Goal: Information Seeking & Learning: Check status

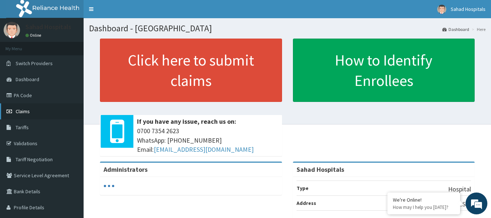
click at [24, 111] on span "Claims" at bounding box center [23, 111] width 14 height 7
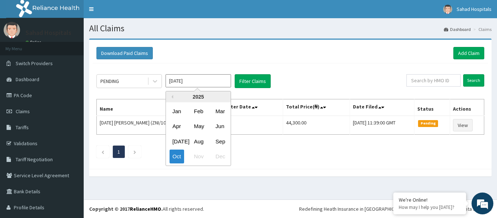
click at [205, 83] on input "[DATE]" at bounding box center [197, 80] width 65 height 13
click at [200, 139] on div "Aug" at bounding box center [198, 141] width 15 height 13
type input "Aug 2025"
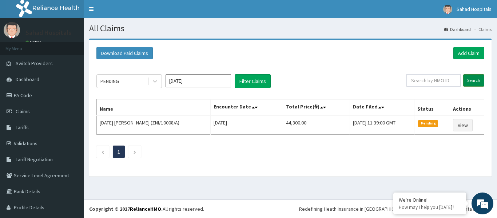
click at [464, 79] on input "Search" at bounding box center [473, 80] width 21 height 12
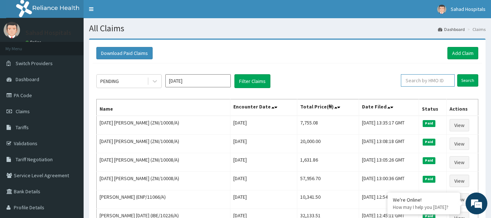
click at [436, 78] on input "text" at bounding box center [428, 80] width 54 height 12
paste input "GNT/10030/A"
type input "GNT/10030/A"
click at [468, 79] on input "Search" at bounding box center [468, 80] width 21 height 12
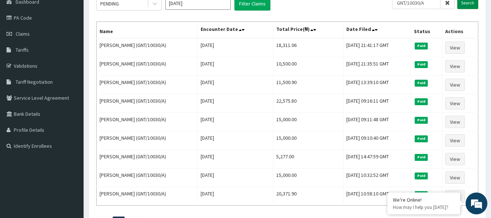
scroll to position [87, 0]
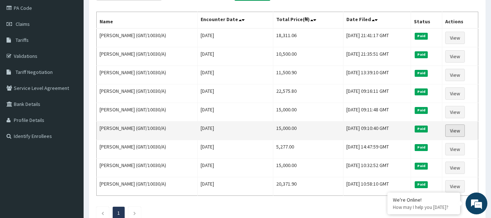
click at [451, 129] on link "View" at bounding box center [456, 130] width 20 height 12
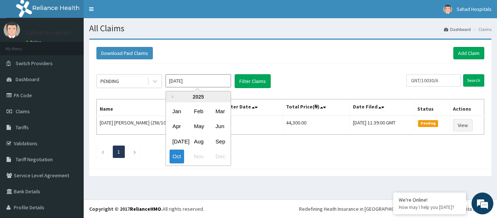
click at [193, 80] on input "[DATE]" at bounding box center [197, 80] width 65 height 13
click at [201, 147] on div "Aug" at bounding box center [198, 141] width 15 height 13
type input "[DATE]"
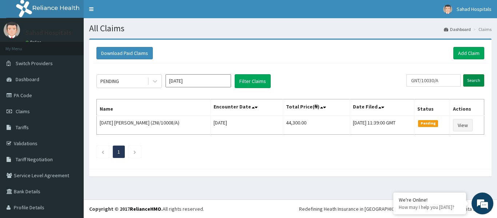
click at [468, 80] on input "Search" at bounding box center [473, 80] width 21 height 12
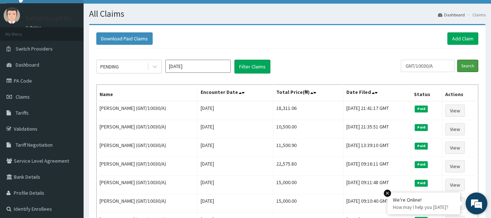
scroll to position [29, 0]
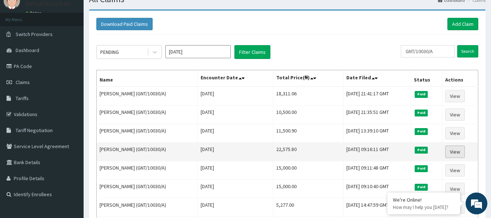
click at [460, 153] on link "View" at bounding box center [456, 151] width 20 height 12
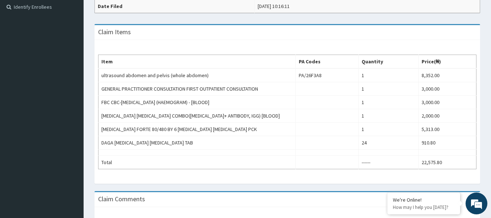
scroll to position [231, 0]
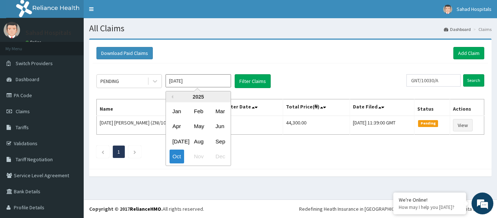
click at [202, 75] on input "Oct 2025" at bounding box center [197, 80] width 65 height 13
click at [200, 139] on div "Aug" at bounding box center [198, 141] width 15 height 13
type input "[DATE]"
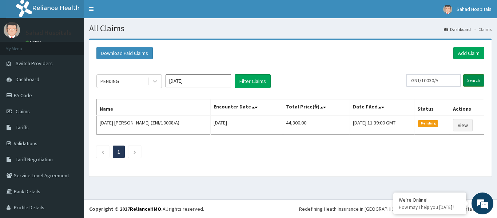
click at [473, 78] on input "Search" at bounding box center [473, 80] width 21 height 12
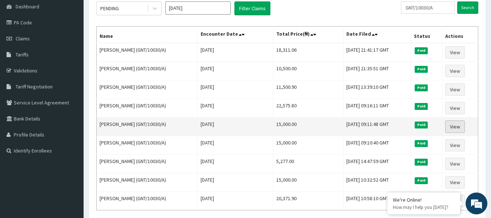
click at [456, 127] on link "View" at bounding box center [456, 126] width 20 height 12
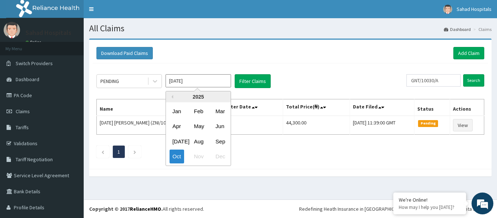
click at [204, 79] on input "[DATE]" at bounding box center [197, 80] width 65 height 13
click at [196, 142] on div "Aug" at bounding box center [198, 141] width 15 height 13
type input "[DATE]"
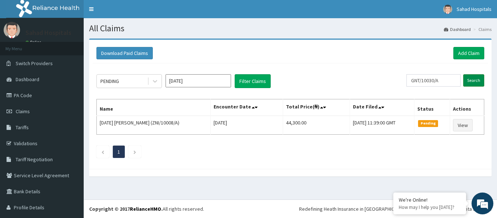
click at [463, 80] on input "Search" at bounding box center [473, 80] width 21 height 12
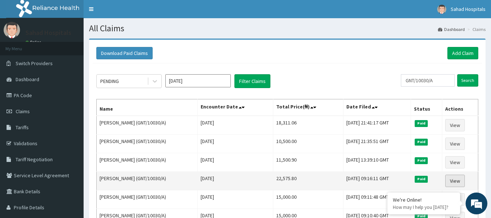
click at [456, 180] on link "View" at bounding box center [456, 181] width 20 height 12
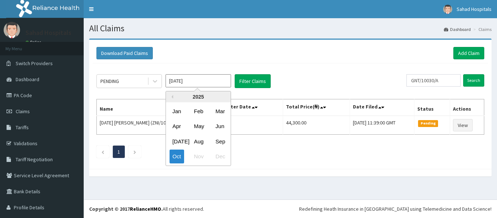
click at [195, 77] on input "Oct 2025" at bounding box center [197, 80] width 65 height 13
click at [199, 141] on div "Aug" at bounding box center [198, 141] width 15 height 13
type input "[DATE]"
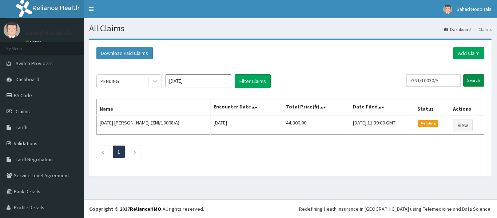
click at [472, 80] on input "Search" at bounding box center [473, 80] width 21 height 12
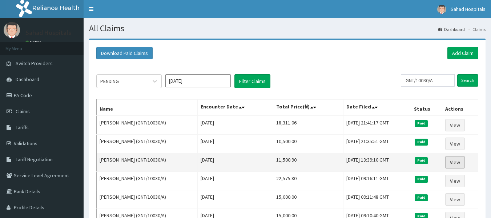
click at [455, 161] on link "View" at bounding box center [456, 162] width 20 height 12
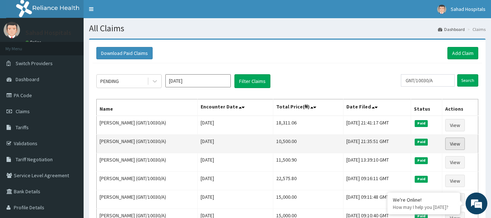
click at [459, 143] on link "View" at bounding box center [456, 143] width 20 height 12
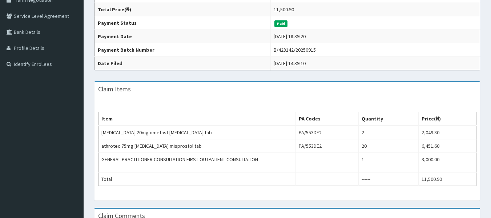
scroll to position [160, 0]
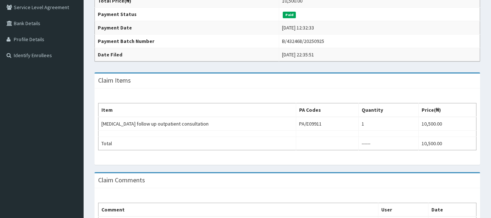
scroll to position [167, 0]
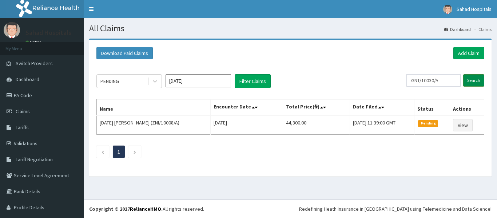
click at [470, 83] on input "Search" at bounding box center [473, 80] width 21 height 12
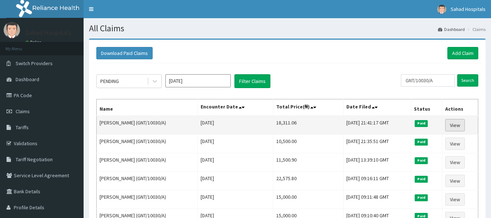
click at [456, 123] on link "View" at bounding box center [456, 125] width 20 height 12
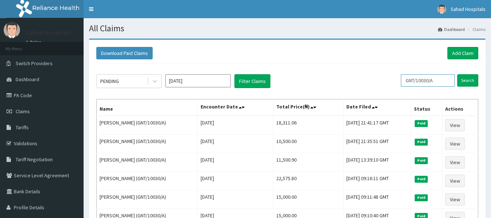
click at [440, 80] on input "GNT/10030/A" at bounding box center [428, 80] width 54 height 12
type input "G"
paste input "NPF/10103/A"
click at [464, 82] on input "Search" at bounding box center [468, 80] width 21 height 12
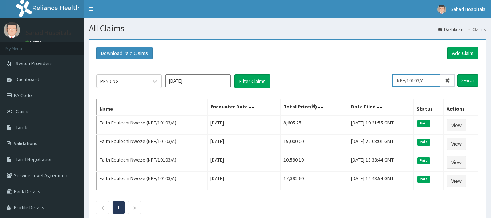
click at [432, 80] on input "NPF/10103/A" at bounding box center [416, 80] width 48 height 12
type input "N"
paste input "SUT/10162/C"
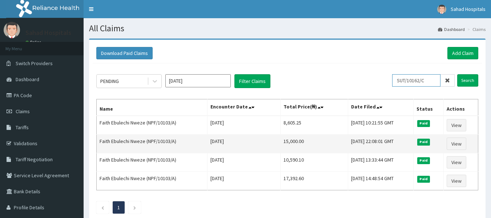
click at [458, 74] on input "Search" at bounding box center [468, 80] width 21 height 12
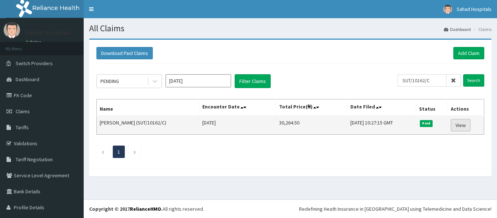
click at [458, 124] on link "View" at bounding box center [461, 125] width 20 height 12
click at [357, 120] on td "Fri, 12 Sep 2025 10:27:15 GMT" at bounding box center [381, 125] width 69 height 19
click at [460, 123] on link "View" at bounding box center [461, 125] width 20 height 12
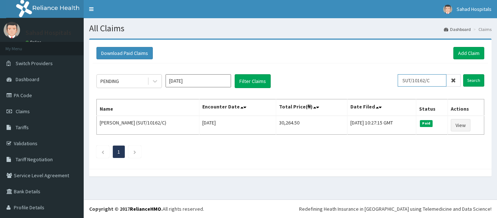
click at [434, 79] on input "SUT/10162/C" at bounding box center [422, 80] width 49 height 12
type input "S"
paste input "NME/10054/B"
click at [466, 81] on input "Search" at bounding box center [473, 80] width 21 height 12
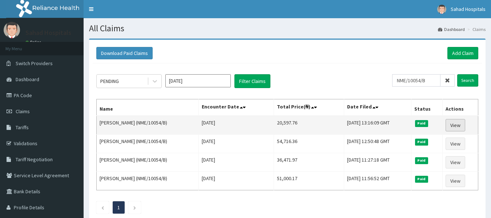
click at [460, 124] on link "View" at bounding box center [456, 125] width 20 height 12
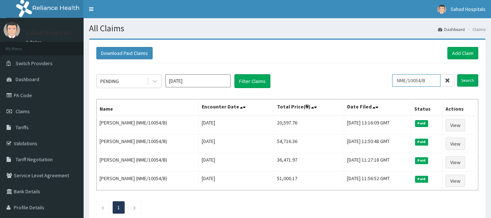
click at [433, 81] on input "NME/10054/B" at bounding box center [416, 80] width 48 height 12
type input "N"
drag, startPoint x: 433, startPoint y: 81, endPoint x: 422, endPoint y: 78, distance: 11.7
paste input "CVY/10001/A"
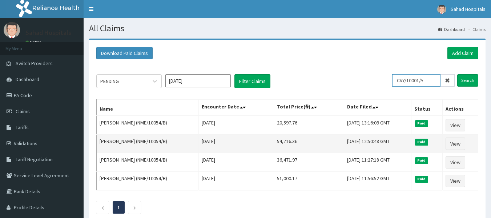
type input "CVY/10001/A"
click at [458, 74] on input "Search" at bounding box center [468, 80] width 21 height 12
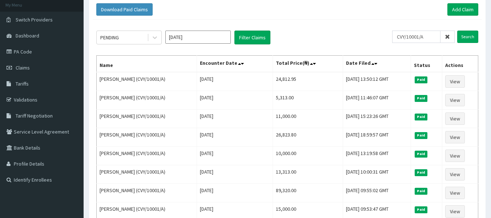
scroll to position [58, 0]
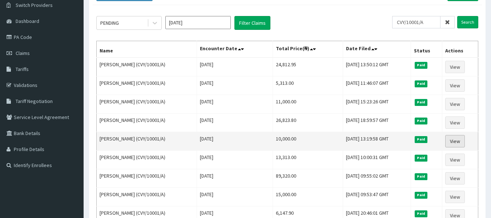
click at [460, 140] on link "View" at bounding box center [456, 141] width 20 height 12
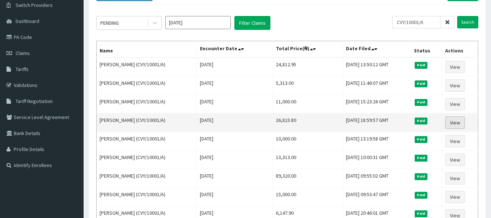
click at [464, 120] on link "View" at bounding box center [456, 122] width 20 height 12
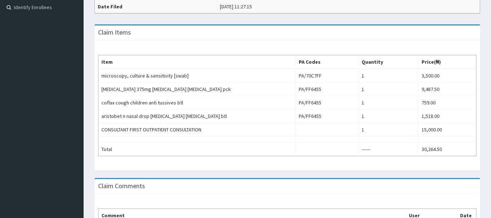
scroll to position [218, 0]
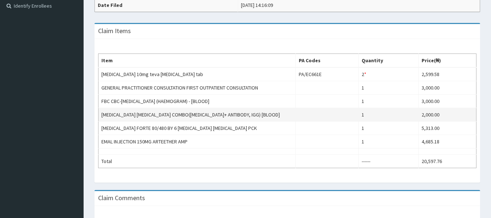
scroll to position [218, 0]
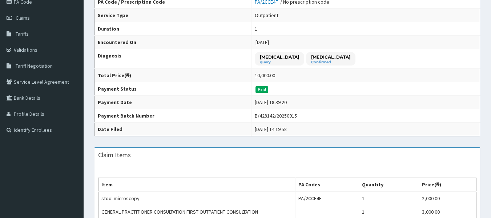
scroll to position [160, 0]
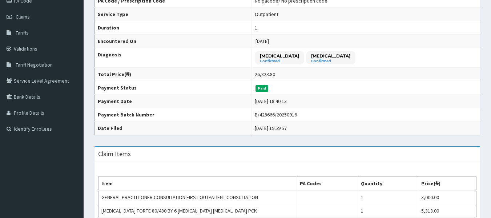
scroll to position [175, 0]
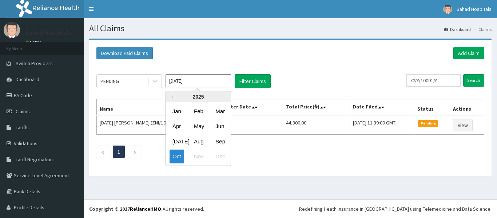
click at [196, 85] on input "[DATE]" at bounding box center [197, 80] width 65 height 13
click at [192, 140] on div "Aug" at bounding box center [198, 141] width 15 height 13
type input "[DATE]"
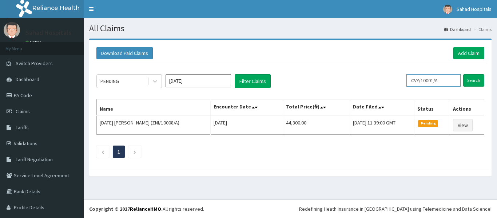
click at [441, 81] on input "CVY/10001/A" at bounding box center [433, 80] width 54 height 12
type input "C"
paste input "EGB/10025/B"
type input "EGB/10025/B"
click at [463, 74] on input "Search" at bounding box center [473, 80] width 21 height 12
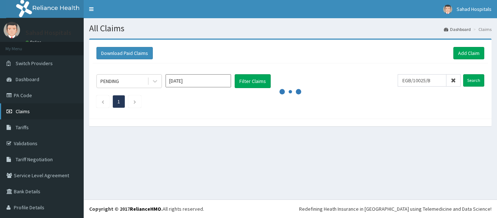
click at [25, 109] on span "Claims" at bounding box center [23, 111] width 14 height 7
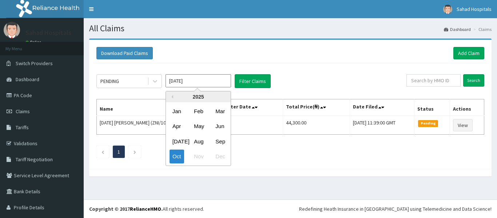
click at [192, 80] on input "[DATE]" at bounding box center [197, 80] width 65 height 13
click at [199, 143] on div "Aug" at bounding box center [198, 141] width 15 height 13
type input "[DATE]"
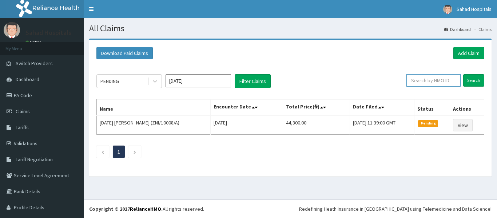
paste input "EGB/10025/B"
click at [468, 81] on input "Search" at bounding box center [473, 80] width 21 height 12
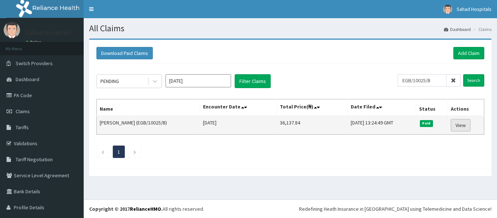
click at [451, 128] on link "View" at bounding box center [461, 125] width 20 height 12
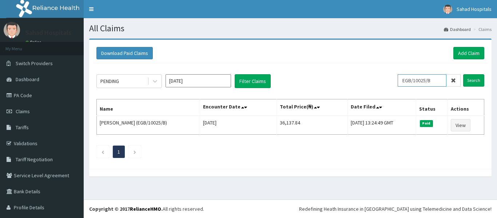
click at [432, 80] on input "EGB/10025/B" at bounding box center [422, 80] width 49 height 12
type input "E"
paste input "IHF/10012/A"
click at [466, 79] on input "Search" at bounding box center [473, 80] width 21 height 12
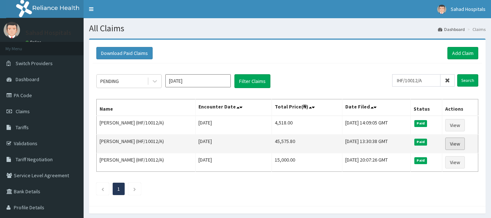
click at [453, 144] on link "View" at bounding box center [456, 143] width 20 height 12
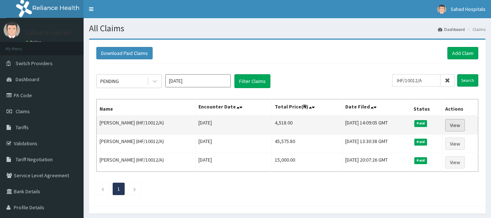
click at [461, 125] on link "View" at bounding box center [456, 125] width 20 height 12
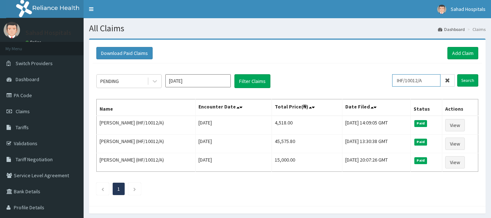
click at [431, 80] on input "IHF/10012/A" at bounding box center [416, 80] width 48 height 12
type input "I"
paste input "QAO/10610/A"
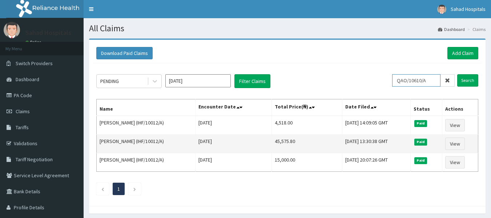
click at [458, 74] on input "Search" at bounding box center [468, 80] width 21 height 12
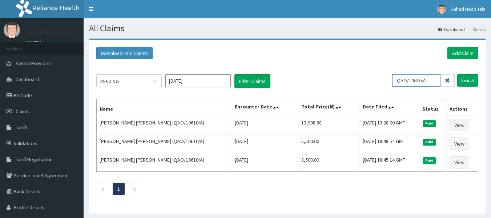
click at [431, 81] on input "QAO/10610/A" at bounding box center [416, 80] width 48 height 12
type input "Q"
paste input "XGA/10011/A"
click at [471, 81] on input "Search" at bounding box center [468, 80] width 21 height 12
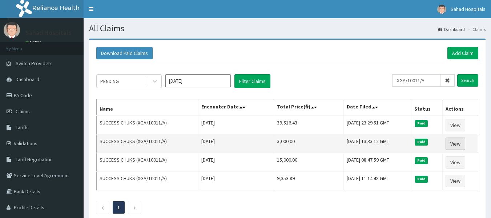
click at [455, 143] on link "View" at bounding box center [456, 143] width 20 height 12
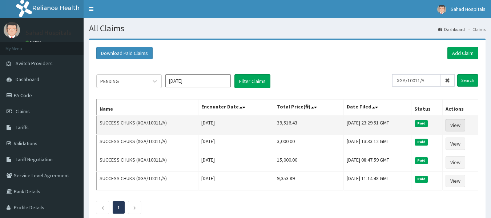
click at [455, 124] on link "View" at bounding box center [456, 125] width 20 height 12
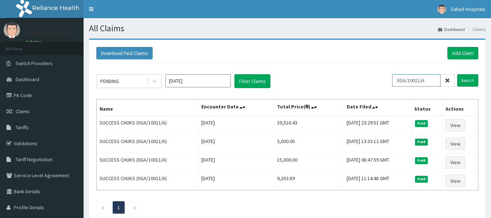
click at [431, 80] on input "XGA/10011/A" at bounding box center [416, 80] width 48 height 12
type input "X"
paste input "IBE/10214/A"
click at [466, 81] on input "Search" at bounding box center [468, 80] width 21 height 12
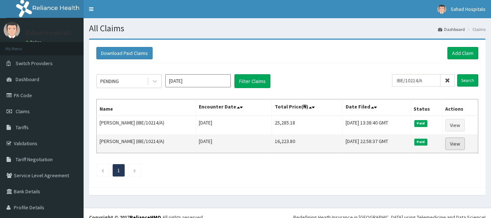
click at [451, 144] on link "View" at bounding box center [456, 143] width 20 height 12
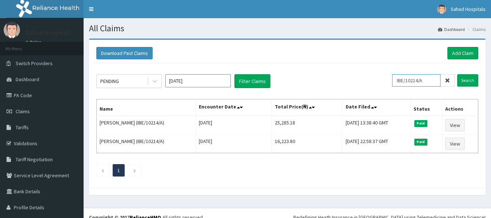
click at [423, 80] on input "IBE/10214/A" at bounding box center [416, 80] width 48 height 12
type input "I"
paste input "FTG/10024/A"
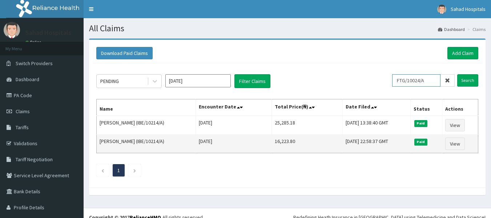
click at [458, 74] on input "Search" at bounding box center [468, 80] width 21 height 12
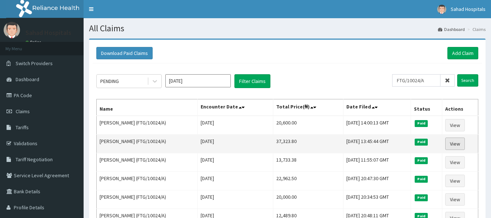
click at [456, 144] on link "View" at bounding box center [456, 143] width 20 height 12
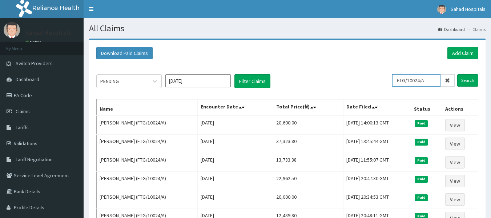
click at [432, 80] on input "FTG/10024/A" at bounding box center [416, 80] width 48 height 12
type input "F"
paste input "SCP/10164/A"
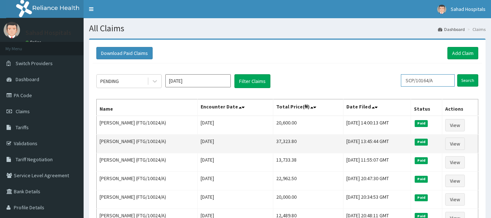
click at [458, 74] on input "Search" at bounding box center [468, 80] width 21 height 12
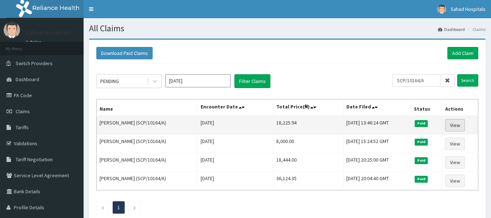
click at [457, 124] on link "View" at bounding box center [456, 125] width 20 height 12
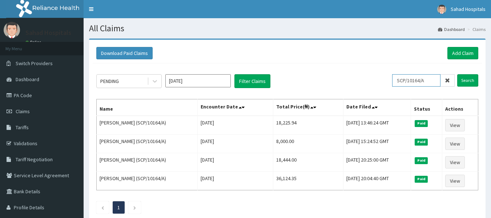
click at [430, 79] on input "SCP/10164/A" at bounding box center [416, 80] width 48 height 12
type input "S"
paste input "NBC/10217/F"
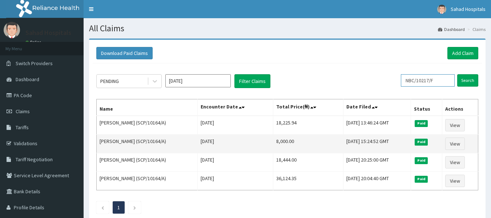
click at [458, 74] on input "Search" at bounding box center [468, 80] width 21 height 12
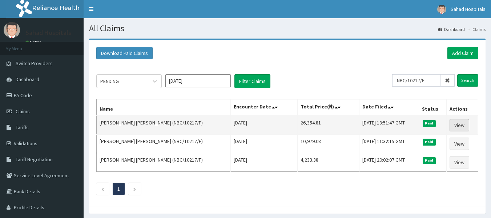
click at [459, 127] on link "View" at bounding box center [460, 125] width 20 height 12
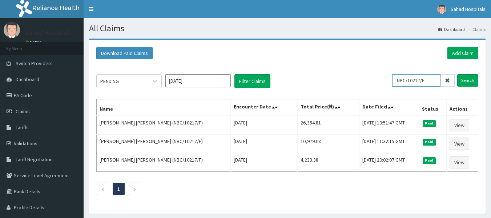
click at [432, 79] on input "NBC/10217/F" at bounding box center [416, 80] width 48 height 12
type input "N"
paste input "IBE/10094/A"
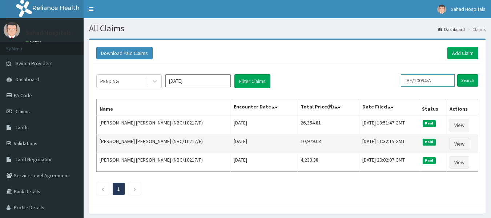
click at [458, 74] on input "Search" at bounding box center [468, 80] width 21 height 12
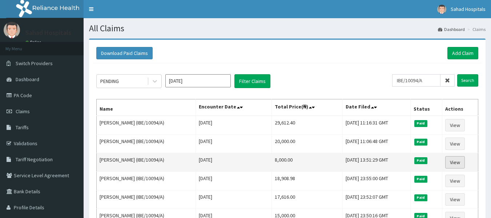
click at [456, 160] on link "View" at bounding box center [456, 162] width 20 height 12
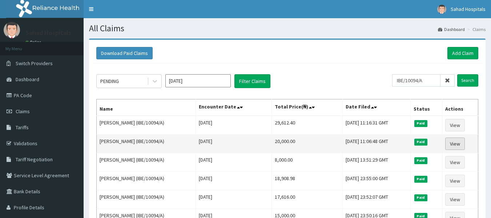
click at [454, 145] on link "View" at bounding box center [456, 143] width 20 height 12
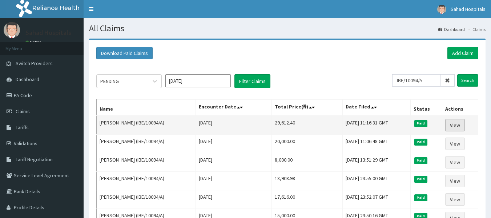
click at [456, 125] on link "View" at bounding box center [456, 125] width 20 height 12
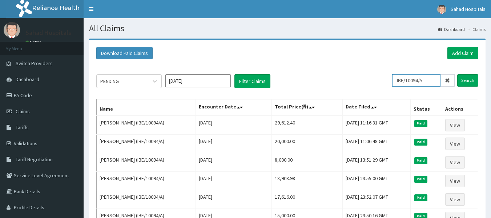
click at [430, 81] on input "IBE/10094/A" at bounding box center [416, 80] width 48 height 12
type input "I"
paste input "MCE/10098/A"
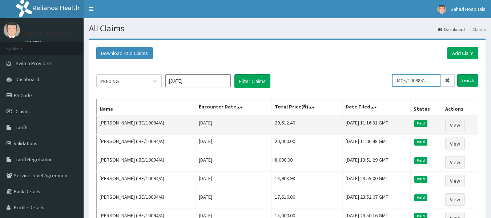
click at [458, 74] on input "Search" at bounding box center [468, 80] width 21 height 12
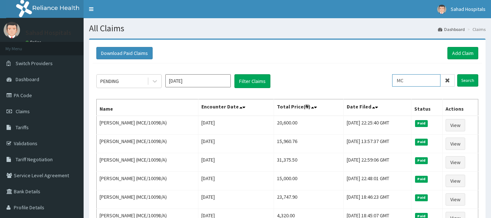
type input "M"
paste input "FMI/10246/D"
click at [466, 81] on input "Search" at bounding box center [468, 80] width 21 height 12
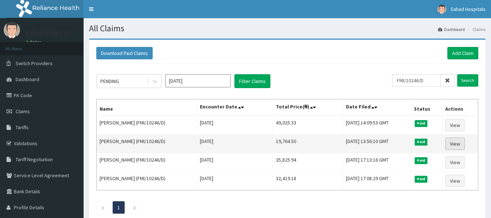
click at [452, 141] on link "View" at bounding box center [456, 143] width 20 height 12
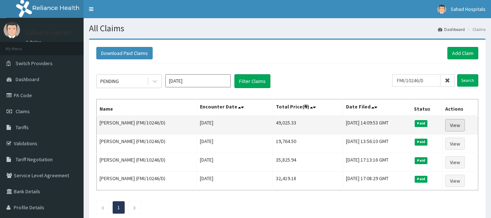
click at [462, 121] on link "View" at bounding box center [456, 125] width 20 height 12
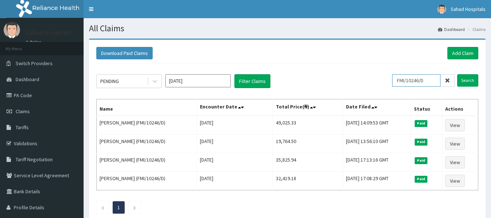
click at [430, 81] on input "FMI/10246/D" at bounding box center [416, 80] width 48 height 12
type input "F"
paste input "DOO/10001/A"
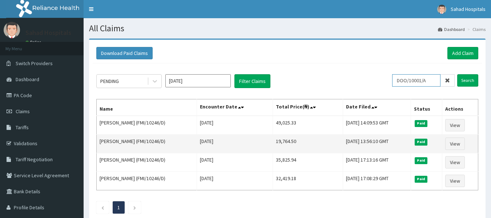
click at [458, 74] on input "Search" at bounding box center [468, 80] width 21 height 12
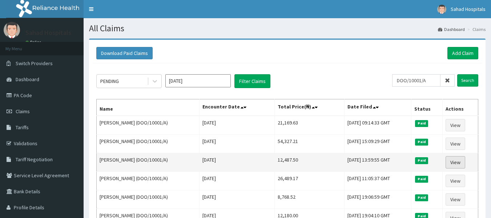
click at [460, 159] on link "View" at bounding box center [456, 162] width 20 height 12
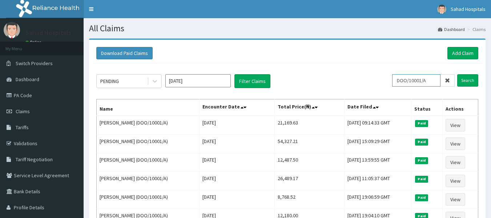
click at [432, 79] on input "DOO/10001/A" at bounding box center [416, 80] width 48 height 12
type input "D"
paste input "EGB/10010/A"
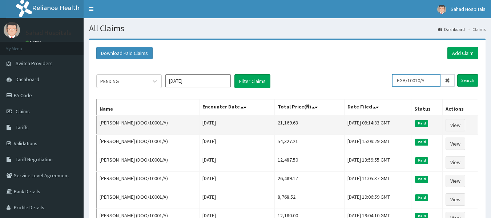
click at [458, 74] on input "Search" at bounding box center [468, 80] width 21 height 12
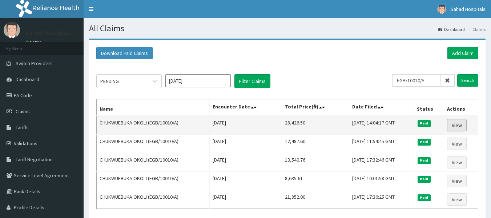
click at [460, 123] on link "View" at bounding box center [457, 125] width 20 height 12
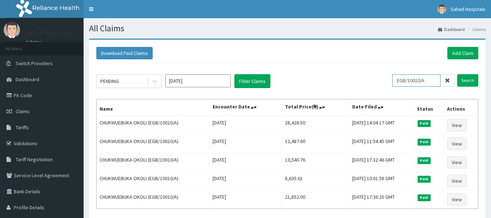
click at [436, 78] on input "EGB/10010/A" at bounding box center [416, 80] width 48 height 12
type input "E"
click at [436, 78] on input "text" at bounding box center [428, 80] width 54 height 12
paste input "OET/10005/A"
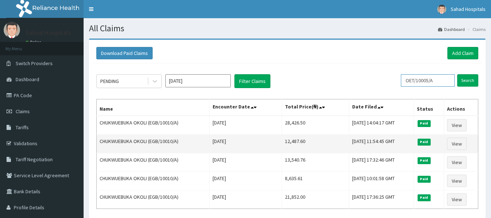
click at [458, 74] on input "Search" at bounding box center [468, 80] width 21 height 12
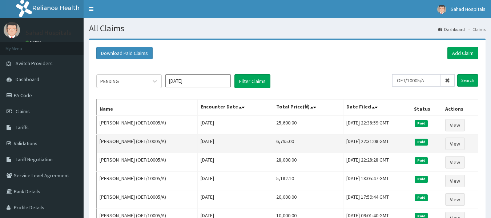
click at [286, 145] on td "6,795.00" at bounding box center [309, 144] width 70 height 19
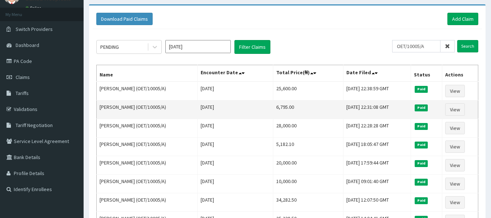
scroll to position [58, 0]
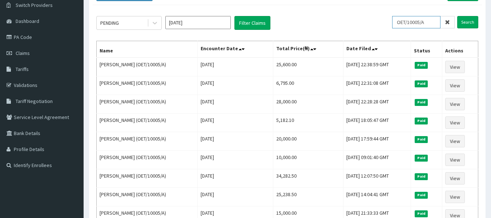
click at [436, 25] on input "OET/10005/A" at bounding box center [416, 22] width 48 height 12
type input "O"
paste input "SXT/10006/B"
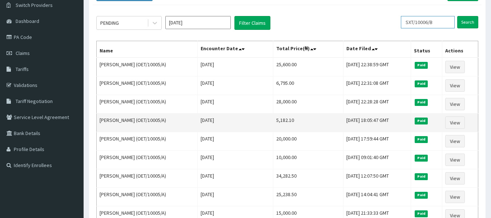
click at [458, 16] on input "Search" at bounding box center [468, 22] width 21 height 12
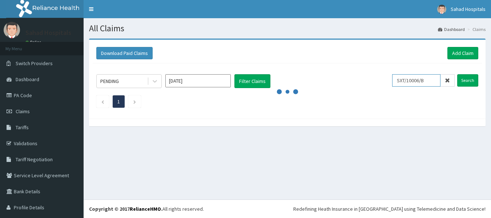
scroll to position [0, 0]
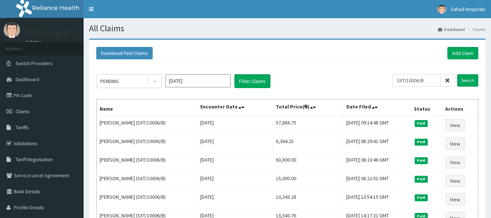
click at [482, 127] on div "Download Paid Claims Add Claim × Note you can only download claims within a max…" at bounding box center [287, 160] width 397 height 240
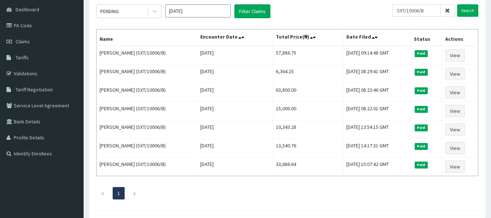
scroll to position [101, 0]
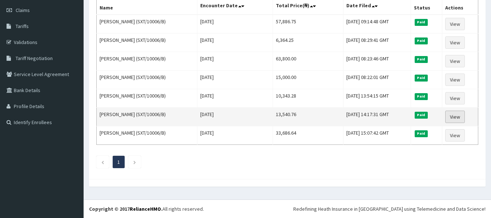
click at [455, 117] on link "View" at bounding box center [456, 117] width 20 height 12
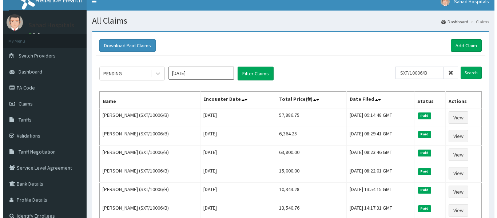
scroll to position [0, 0]
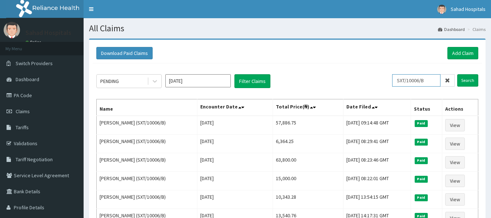
click at [428, 80] on input "SXT/10006/B" at bounding box center [416, 80] width 48 height 12
type input "S"
paste input "SXT/10006/A"
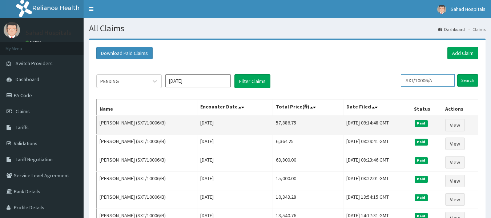
click at [458, 74] on input "Search" at bounding box center [468, 80] width 21 height 12
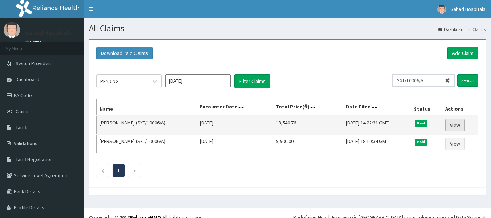
click at [455, 123] on link "View" at bounding box center [456, 125] width 20 height 12
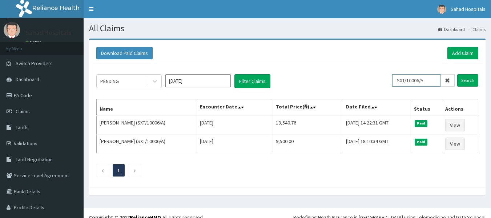
click at [426, 83] on input "SXT/10006/A" at bounding box center [416, 80] width 48 height 12
type input "S"
paste input "GCE/10003/B"
click at [460, 82] on input "Search" at bounding box center [468, 80] width 21 height 12
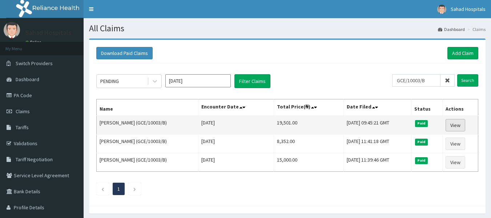
click at [460, 125] on link "View" at bounding box center [456, 125] width 20 height 12
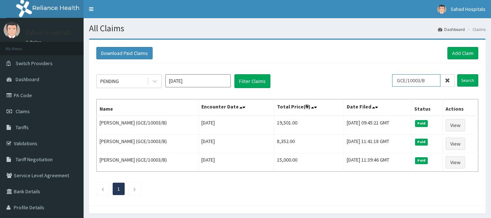
click at [434, 80] on input "GCE/10003/B" at bounding box center [416, 80] width 48 height 12
type input "G"
paste input "APG/10098/A"
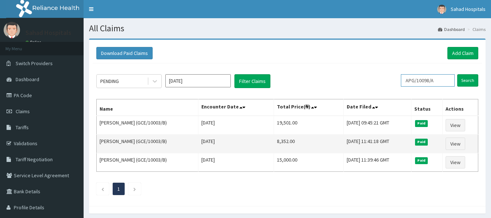
click at [458, 74] on input "Search" at bounding box center [468, 80] width 21 height 12
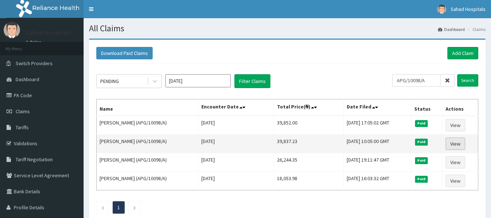
click at [454, 142] on link "View" at bounding box center [456, 143] width 20 height 12
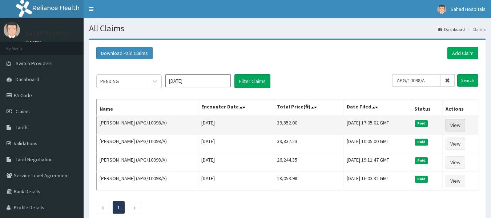
click at [462, 125] on link "View" at bounding box center [456, 125] width 20 height 12
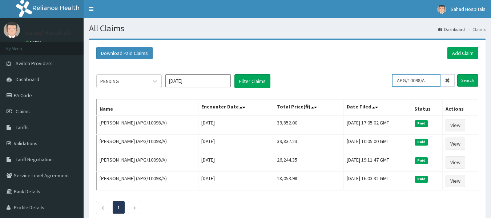
click at [431, 78] on input "APG/10098/A" at bounding box center [416, 80] width 48 height 12
type input "A"
paste input "CAM/10022/A"
click at [470, 77] on input "Search" at bounding box center [468, 80] width 21 height 12
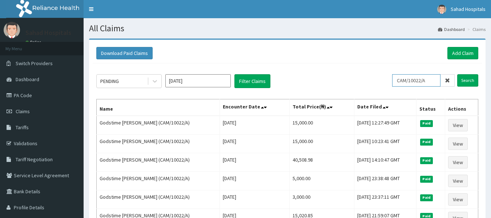
click at [433, 79] on input "CAM/10022/A" at bounding box center [416, 80] width 48 height 12
type input "C"
paste input "FMC/11429/A"
type input "FMC/11429/A"
click at [468, 79] on input "Search" at bounding box center [468, 80] width 21 height 12
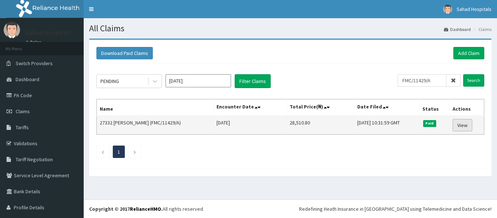
click at [457, 124] on link "View" at bounding box center [462, 125] width 20 height 12
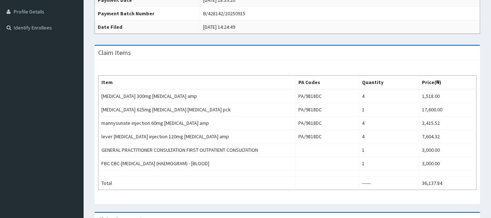
scroll to position [218, 0]
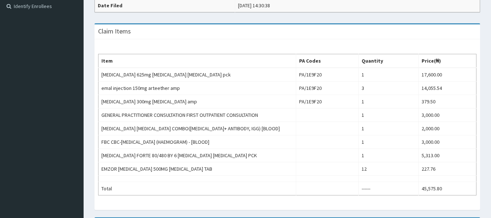
scroll to position [218, 0]
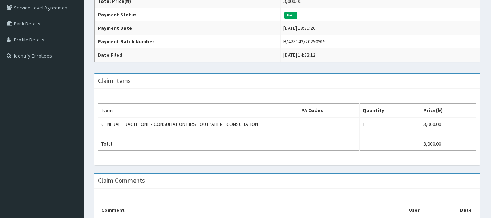
scroll to position [189, 0]
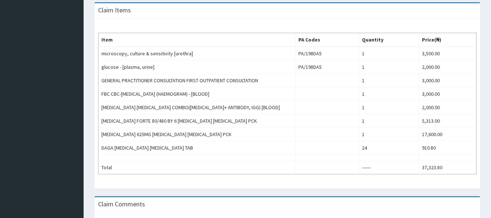
scroll to position [262, 0]
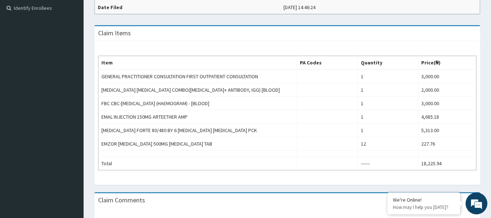
scroll to position [233, 0]
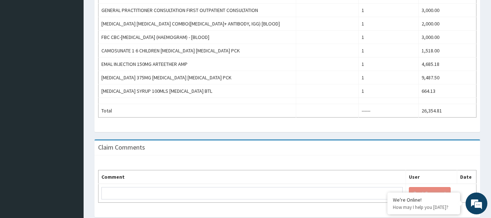
scroll to position [320, 0]
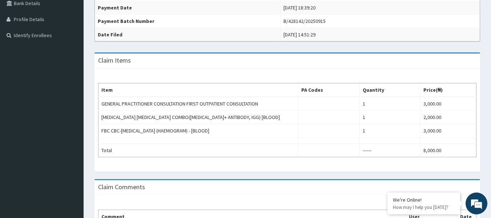
scroll to position [189, 0]
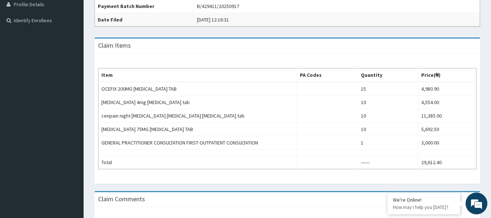
scroll to position [204, 0]
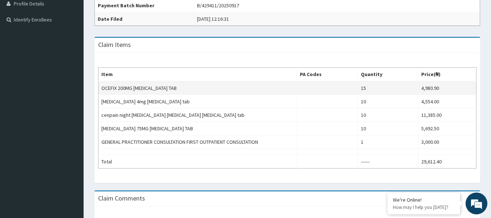
click at [191, 81] on td "OCEFIX 200MG CEFUROXIME TAB" at bounding box center [198, 88] width 199 height 14
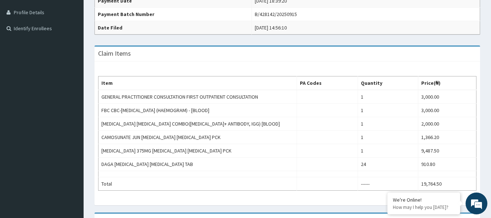
scroll to position [204, 0]
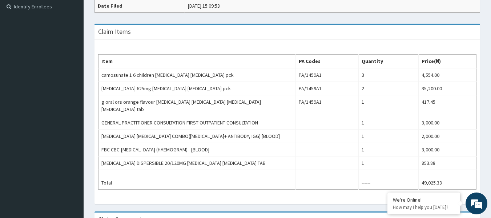
scroll to position [218, 0]
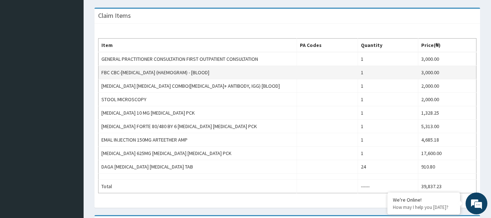
scroll to position [247, 0]
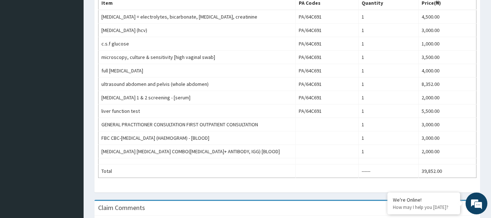
scroll to position [306, 0]
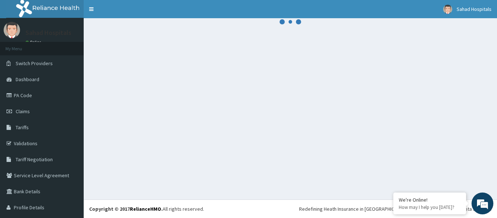
click at [16, 111] on span "Claims" at bounding box center [23, 111] width 14 height 7
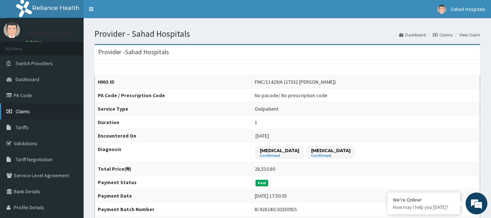
click at [23, 112] on span "Claims" at bounding box center [23, 111] width 14 height 7
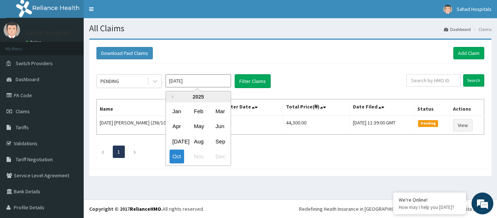
click at [199, 80] on input "[DATE]" at bounding box center [197, 80] width 65 height 13
click at [203, 141] on div "Aug" at bounding box center [198, 141] width 15 height 13
type input "[DATE]"
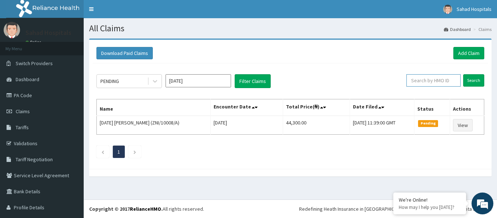
click at [423, 83] on input "text" at bounding box center [433, 80] width 54 height 12
paste input "FMC/11429/A"
type input "FMC/11429/A"
click at [466, 79] on input "Search" at bounding box center [473, 80] width 21 height 12
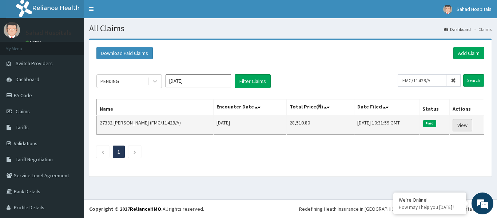
click at [460, 122] on link "View" at bounding box center [462, 125] width 20 height 12
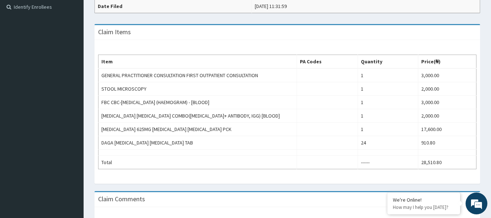
scroll to position [218, 0]
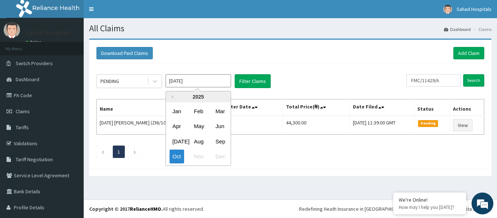
click at [193, 76] on input "[DATE]" at bounding box center [197, 80] width 65 height 13
click at [199, 135] on div "Aug" at bounding box center [198, 141] width 15 height 13
type input "[DATE]"
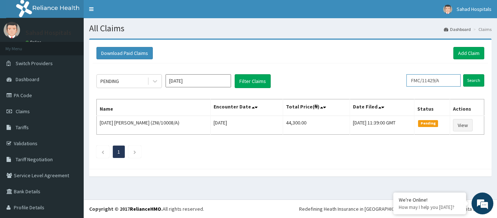
click at [441, 77] on input "FMC/11429/A" at bounding box center [433, 80] width 54 height 12
type input "F"
paste input "DTS/10079/B"
type input "DTS/10079/B"
click at [463, 80] on input "Search" at bounding box center [473, 80] width 21 height 12
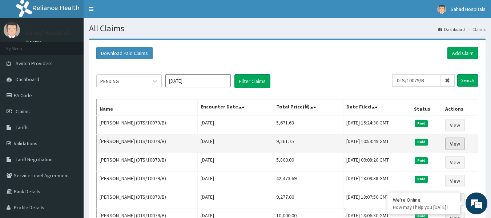
click at [458, 140] on link "View" at bounding box center [456, 143] width 20 height 12
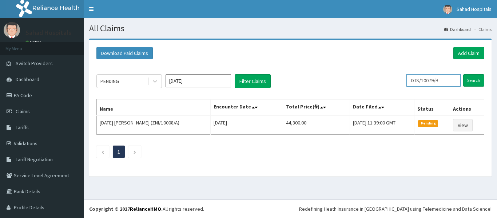
click at [443, 84] on input "DTS/10079/B" at bounding box center [433, 80] width 54 height 12
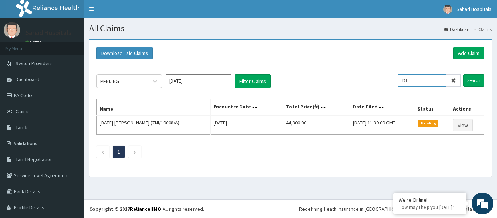
type input "D"
paste input "TSH/10039/A"
click at [466, 78] on input "Search" at bounding box center [473, 80] width 21 height 12
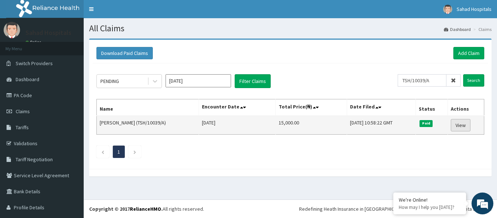
click at [457, 125] on link "View" at bounding box center [461, 125] width 20 height 12
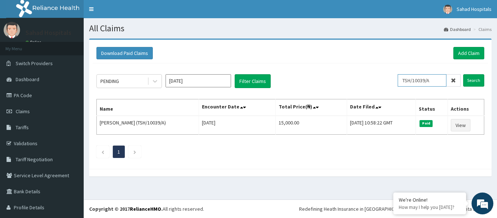
click at [432, 81] on input "TSH/10039/A" at bounding box center [422, 80] width 49 height 12
type input "T"
paste input "CVY/10001/A"
click at [469, 80] on input "Search" at bounding box center [473, 80] width 21 height 12
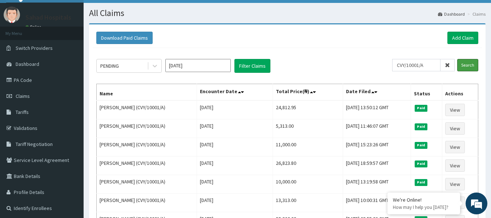
scroll to position [15, 0]
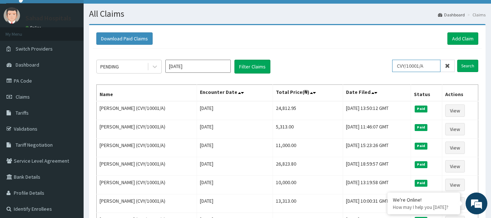
click at [431, 66] on input "CVY/10001/A" at bounding box center [416, 66] width 48 height 12
type input "C"
paste input "TSH/10039/D"
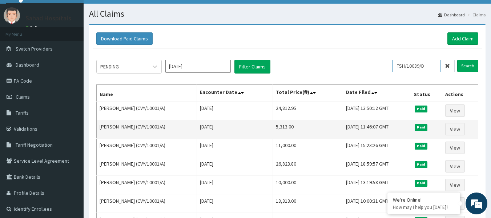
type input "TSH/10039/D"
click at [458, 60] on input "Search" at bounding box center [468, 66] width 21 height 12
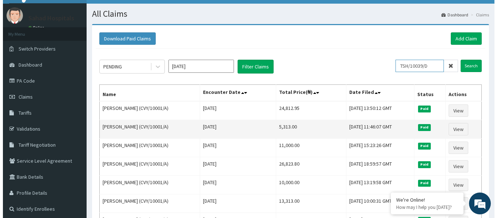
scroll to position [0, 0]
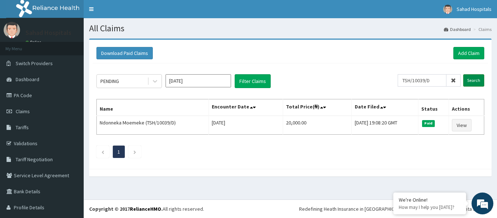
click at [466, 82] on input "Search" at bounding box center [473, 80] width 21 height 12
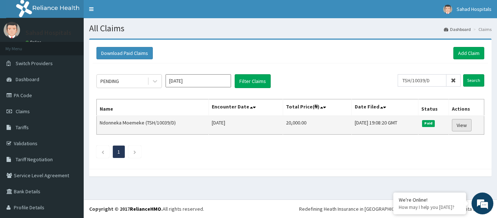
click at [462, 125] on link "View" at bounding box center [462, 125] width 20 height 12
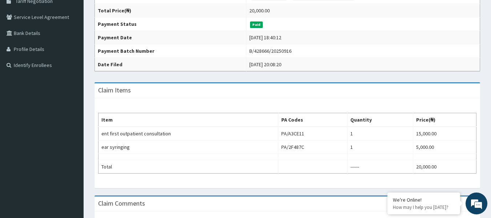
scroll to position [160, 0]
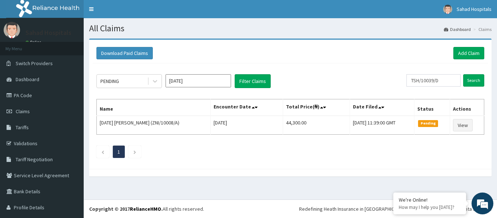
click at [192, 81] on input "[DATE]" at bounding box center [197, 80] width 65 height 13
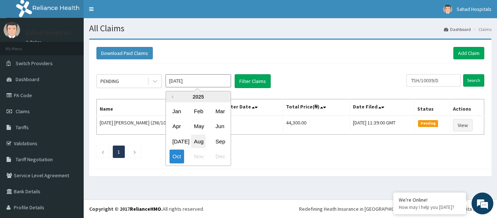
click at [196, 140] on div "Aug" at bounding box center [198, 141] width 15 height 13
type input "Aug 2025"
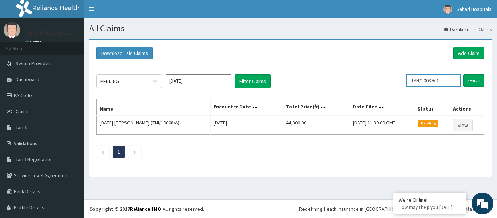
click at [441, 79] on input "TSH/10039/D" at bounding box center [433, 80] width 54 height 12
type input "T"
drag, startPoint x: 441, startPoint y: 79, endPoint x: 441, endPoint y: 85, distance: 6.2
paste input "TYL/10040/C"
type input "TYL/10040/C"
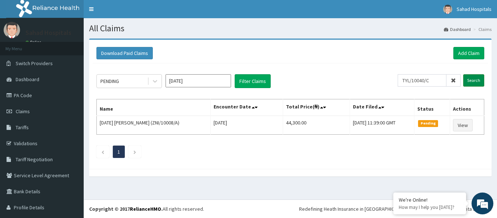
click at [466, 82] on input "Search" at bounding box center [473, 80] width 21 height 12
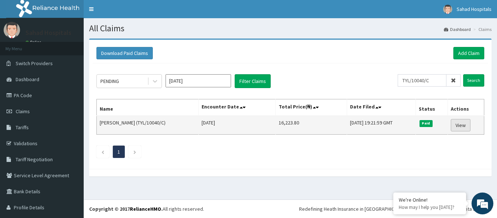
click at [458, 126] on link "View" at bounding box center [461, 125] width 20 height 12
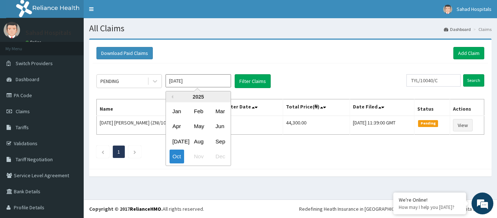
click at [197, 78] on input "[DATE]" at bounding box center [197, 80] width 65 height 13
click at [198, 145] on div "Aug" at bounding box center [198, 141] width 15 height 13
type input "Aug 2025"
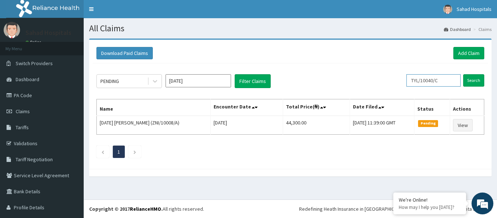
click at [440, 81] on input "TYL/10040/C" at bounding box center [433, 80] width 54 height 12
type input "T"
paste input "TYL/10040/D"
type input "TYL/10040/D"
click at [467, 78] on input "Search" at bounding box center [473, 80] width 21 height 12
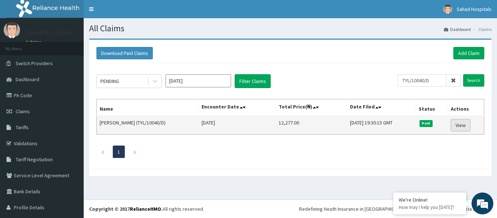
click at [454, 125] on link "View" at bounding box center [461, 125] width 20 height 12
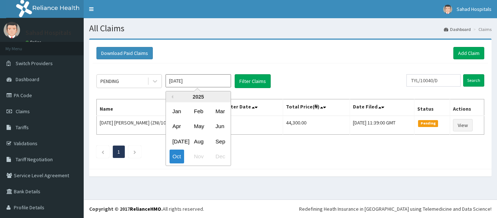
click at [208, 83] on input "[DATE]" at bounding box center [197, 80] width 65 height 13
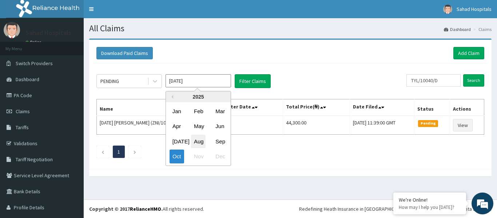
click at [199, 139] on div "Aug" at bounding box center [198, 141] width 15 height 13
type input "[DATE]"
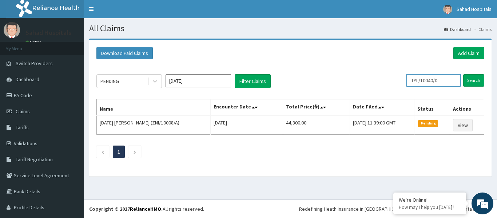
click at [444, 80] on input "TYL/10040/D" at bounding box center [433, 80] width 54 height 12
type input "T"
paste input "TYL/10040/A"
type input "TYL/10040/A"
click at [466, 80] on input "Search" at bounding box center [473, 80] width 21 height 12
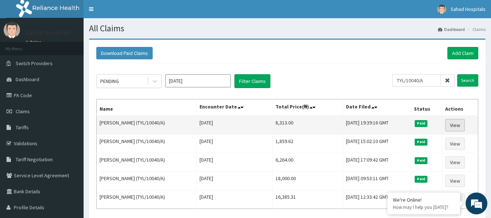
click at [456, 126] on link "View" at bounding box center [456, 125] width 20 height 12
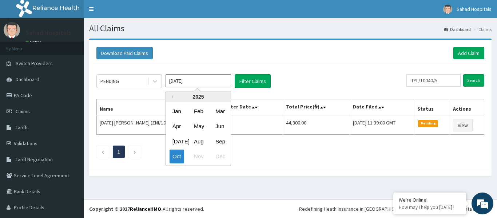
click at [199, 83] on input "[DATE]" at bounding box center [197, 80] width 65 height 13
click at [195, 140] on div "Aug" at bounding box center [198, 141] width 15 height 13
type input "[DATE]"
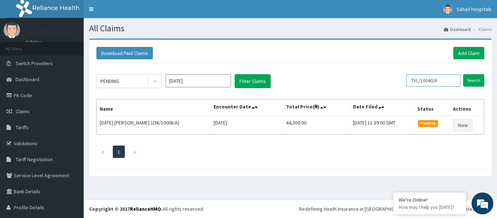
click at [442, 81] on input "TYL/10040/A" at bounding box center [433, 80] width 54 height 12
type input "T"
paste input "IBE/10094/A"
click at [465, 77] on input "Search" at bounding box center [473, 80] width 21 height 12
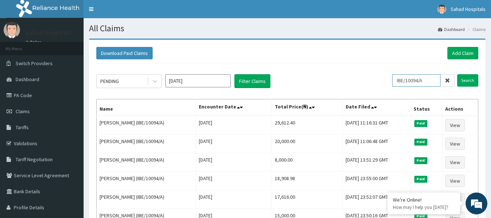
click at [432, 81] on input "IBE/10094/A" at bounding box center [416, 80] width 48 height 12
type input "I"
paste input "CAM/10022/C"
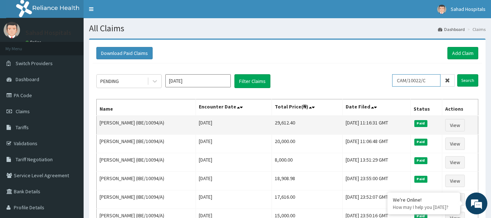
type input "CAM/10022/C"
click at [458, 74] on input "Search" at bounding box center [468, 80] width 21 height 12
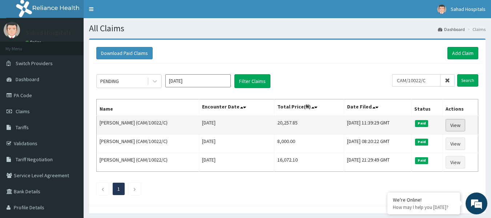
click at [456, 125] on link "View" at bounding box center [456, 125] width 20 height 12
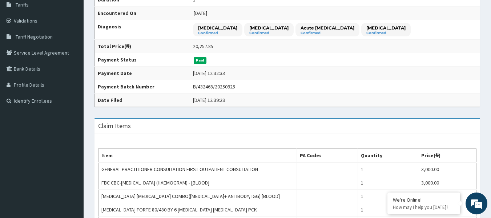
scroll to position [189, 0]
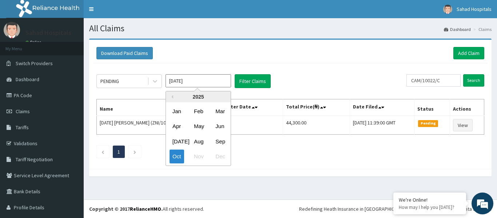
click at [205, 79] on input "Oct 2025" at bounding box center [197, 80] width 65 height 13
click at [200, 140] on div "Aug" at bounding box center [198, 141] width 15 height 13
type input "[DATE]"
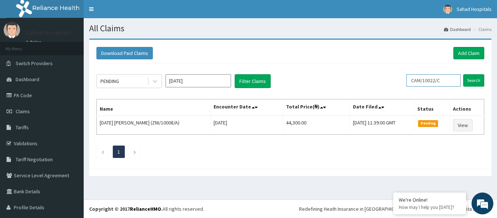
click at [442, 79] on input "CAM/10022/C" at bounding box center [433, 80] width 54 height 12
type input "C"
paste input "CAM/10022/D"
click at [465, 75] on input "Search" at bounding box center [473, 80] width 21 height 12
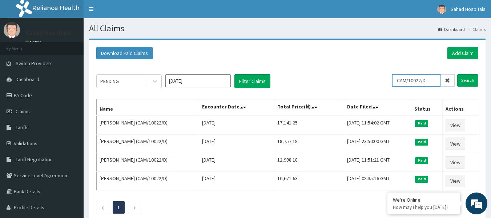
click at [431, 80] on input "CAM/10022/D" at bounding box center [416, 80] width 48 height 12
type input "C"
paste input "CAM/10022/D"
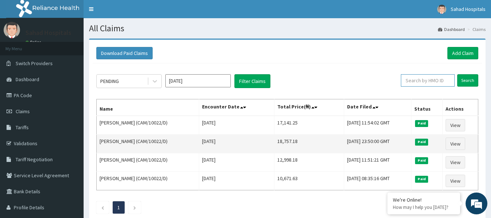
type input "CAM/10022/D"
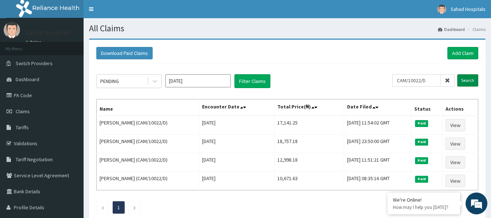
click at [466, 79] on input "Search" at bounding box center [468, 80] width 21 height 12
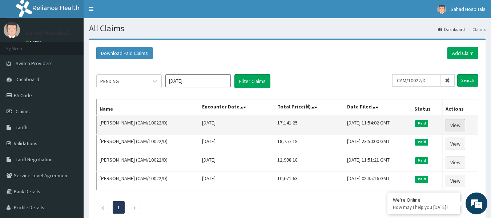
click at [454, 126] on link "View" at bounding box center [456, 125] width 20 height 12
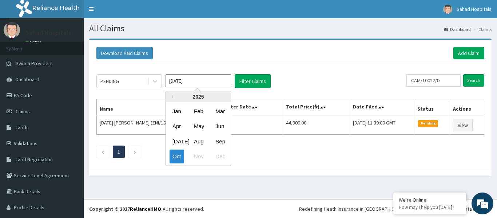
click at [206, 77] on input "[DATE]" at bounding box center [197, 80] width 65 height 13
click at [199, 145] on div "Aug" at bounding box center [198, 141] width 15 height 13
type input "[DATE]"
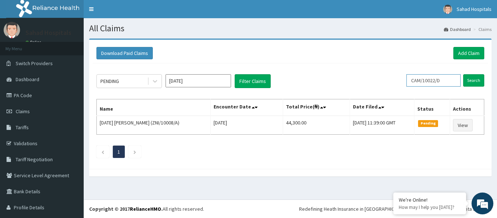
click at [444, 79] on input "CAM/10022/D" at bounding box center [433, 80] width 54 height 12
type input "C"
paste input "IBE/10222/A"
type input "IBE/10222/A"
click at [469, 77] on input "Search" at bounding box center [473, 80] width 21 height 12
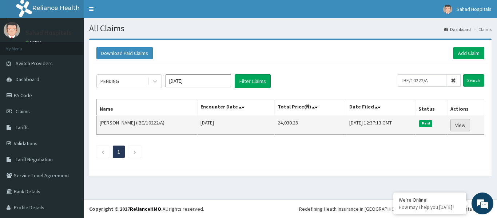
click at [457, 122] on link "View" at bounding box center [460, 125] width 20 height 12
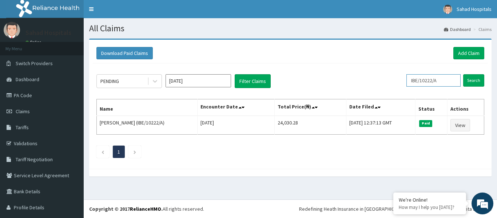
click at [439, 80] on input "IBE/10222/A" at bounding box center [433, 80] width 54 height 12
type input "I"
paste input "TOO/10240/A"
click at [466, 80] on input "Search" at bounding box center [473, 80] width 21 height 12
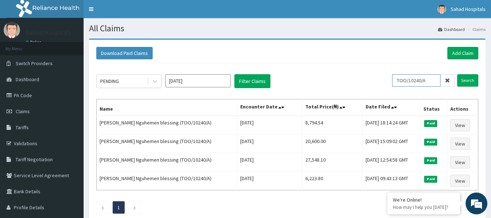
click at [433, 81] on input "TOO/10240/A" at bounding box center [416, 80] width 48 height 12
type input "T"
drag, startPoint x: 433, startPoint y: 81, endPoint x: 429, endPoint y: 82, distance: 4.1
paste input "BBB/10002/A"
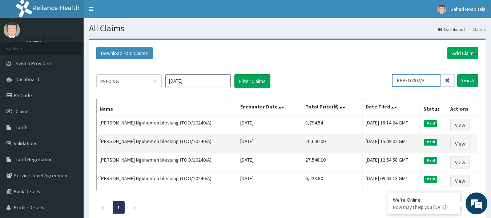
type input "BBB/10002/A"
click at [458, 74] on input "Search" at bounding box center [468, 80] width 21 height 12
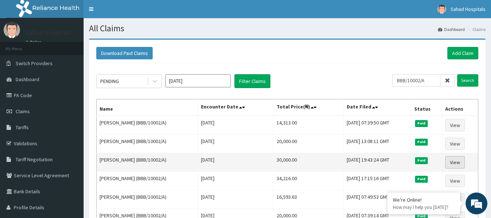
click at [454, 161] on link "View" at bounding box center [456, 162] width 20 height 12
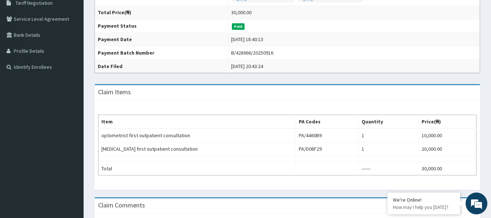
scroll to position [175, 0]
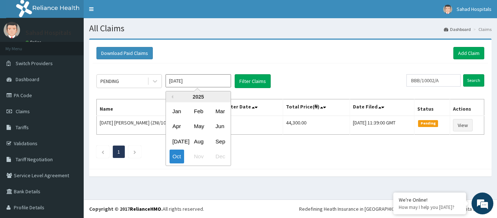
click at [210, 84] on input "Oct 2025" at bounding box center [197, 80] width 65 height 13
click at [198, 137] on div "Aug" at bounding box center [198, 141] width 15 height 13
type input "Aug 2025"
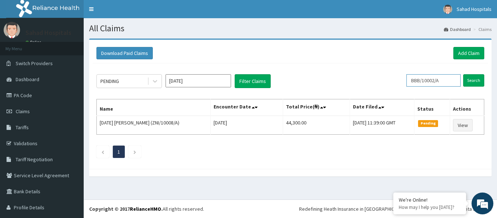
click at [440, 78] on input "BBB/10002/A" at bounding box center [433, 80] width 54 height 12
type input "B"
paste input "EGB/10005/A"
type input "EGB/10005/A"
click at [464, 80] on input "Search" at bounding box center [473, 80] width 21 height 12
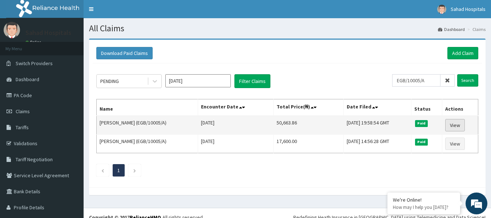
click at [449, 123] on link "View" at bounding box center [456, 125] width 20 height 12
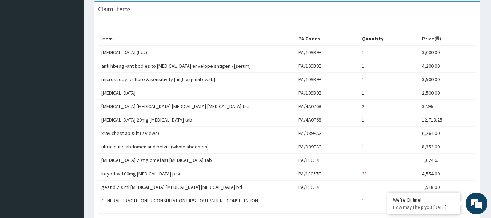
scroll to position [276, 0]
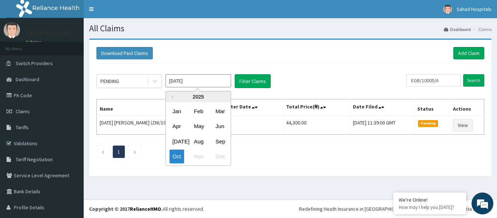
click at [192, 80] on input "[DATE]" at bounding box center [197, 80] width 65 height 13
click at [195, 141] on div "Aug" at bounding box center [198, 141] width 15 height 13
type input "Aug 2025"
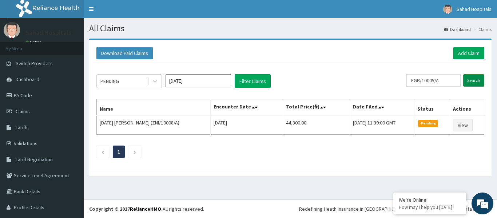
click at [470, 80] on input "Search" at bounding box center [473, 80] width 21 height 12
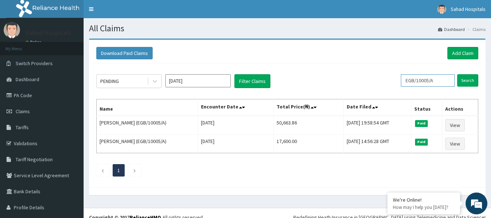
click at [442, 81] on input "EGB/10005/A" at bounding box center [428, 80] width 54 height 12
type input "E"
paste input "SBD/10003/B"
type input "SBD/10003/B"
click at [460, 81] on input "Search" at bounding box center [468, 80] width 21 height 12
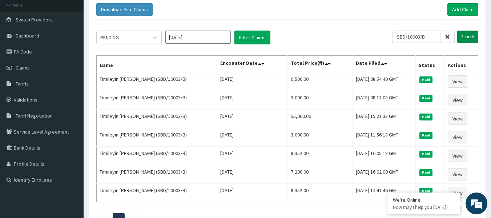
scroll to position [29, 0]
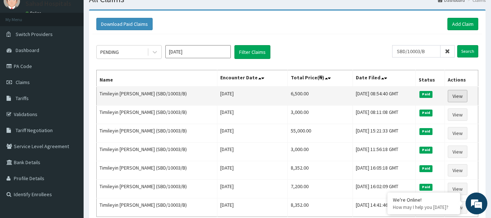
click at [459, 94] on link "View" at bounding box center [458, 96] width 20 height 12
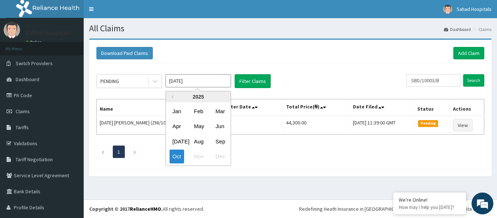
click at [192, 81] on input "[DATE]" at bounding box center [197, 80] width 65 height 13
click at [193, 141] on div "Aug" at bounding box center [198, 141] width 15 height 13
type input "[DATE]"
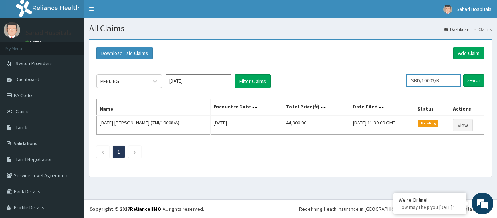
click at [441, 80] on input "SBD/10003/B" at bounding box center [433, 80] width 54 height 12
type input "S"
paste input "GSV/11147/A"
type input "GSV/11147/A"
click at [468, 80] on input "Search" at bounding box center [473, 80] width 21 height 12
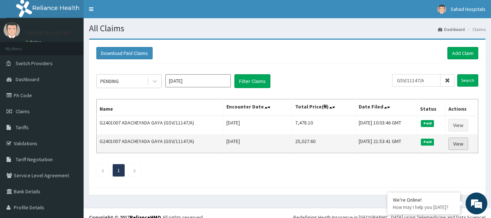
click at [456, 144] on link "View" at bounding box center [459, 143] width 20 height 12
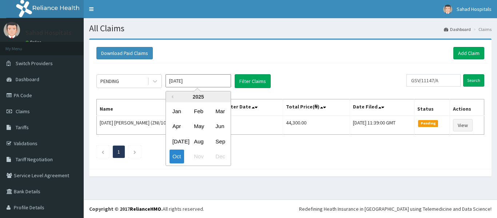
click at [211, 81] on input "Oct 2025" at bounding box center [197, 80] width 65 height 13
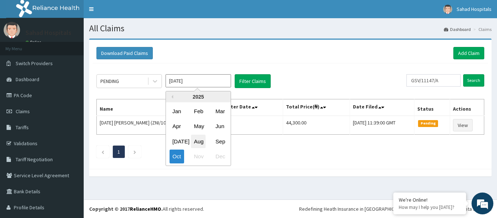
click at [200, 137] on div "Aug" at bounding box center [198, 141] width 15 height 13
type input "Aug 2025"
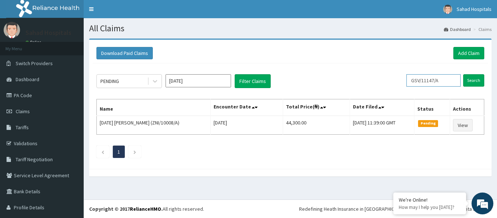
click at [441, 81] on input "GSV/11147/A" at bounding box center [433, 80] width 54 height 12
type input "G"
paste input "MHP/10028/A"
type input "MHP/10028/A"
click at [465, 80] on input "Search" at bounding box center [473, 80] width 21 height 12
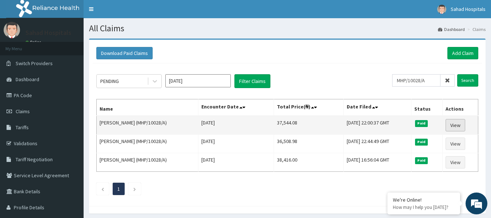
click at [455, 124] on link "View" at bounding box center [456, 125] width 20 height 12
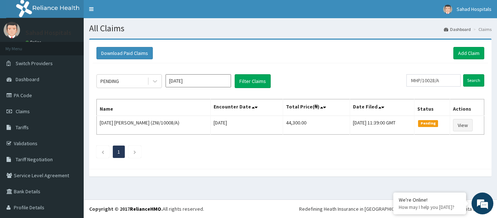
click at [194, 86] on input "[DATE]" at bounding box center [197, 80] width 65 height 13
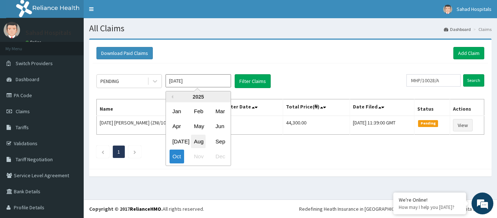
click at [199, 141] on div "Aug" at bounding box center [198, 141] width 15 height 13
type input "[DATE]"
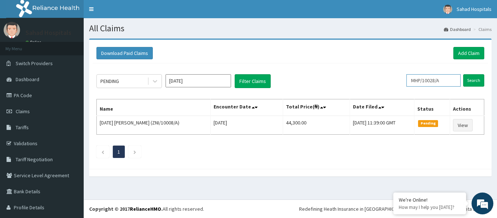
click at [446, 81] on input "MHP/10028/A" at bounding box center [433, 80] width 54 height 12
type input "M"
paste input "TOO/10203/A"
type input "TOO/10203/A"
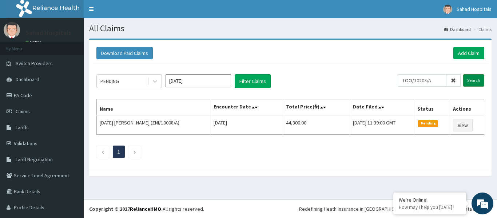
click at [467, 79] on input "Search" at bounding box center [473, 80] width 21 height 12
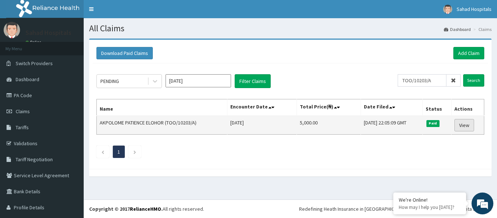
click at [458, 124] on link "View" at bounding box center [464, 125] width 20 height 12
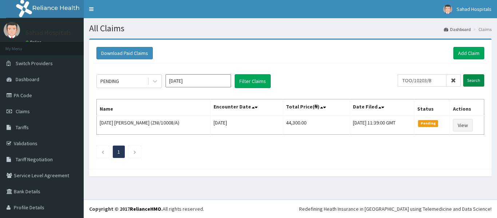
type input "TOO/10203/B"
click at [471, 78] on input "Search" at bounding box center [473, 80] width 21 height 12
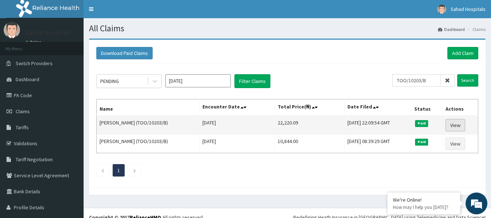
click at [450, 123] on link "View" at bounding box center [456, 125] width 20 height 12
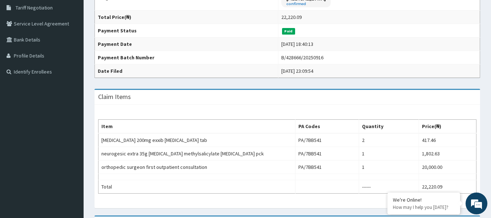
scroll to position [166, 0]
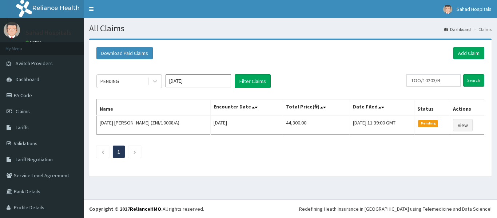
click at [440, 80] on input "TOO/10203/B" at bounding box center [433, 80] width 54 height 12
type input "T"
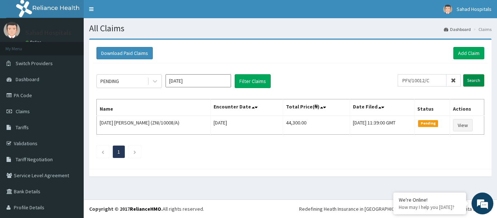
type input "PFV/10012/C"
click at [465, 81] on input "Search" at bounding box center [473, 80] width 21 height 12
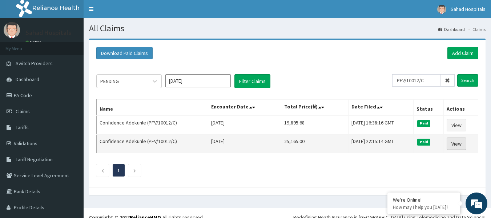
click at [451, 145] on link "View" at bounding box center [457, 143] width 20 height 12
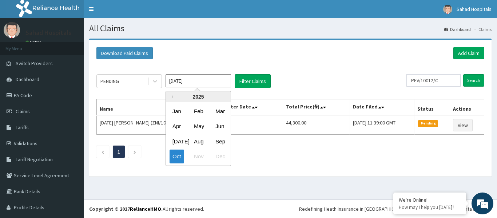
click at [213, 82] on input "[DATE]" at bounding box center [197, 80] width 65 height 13
click at [201, 139] on div "Aug" at bounding box center [198, 141] width 15 height 13
type input "Aug 2025"
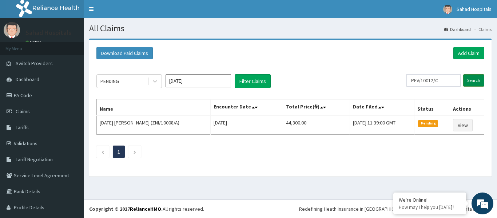
click at [467, 80] on input "Search" at bounding box center [473, 80] width 21 height 12
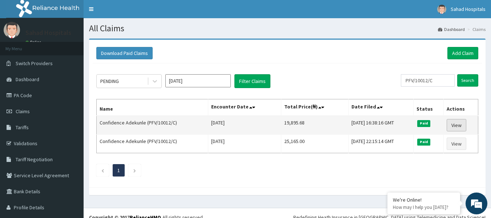
click at [450, 123] on link "View" at bounding box center [457, 125] width 20 height 12
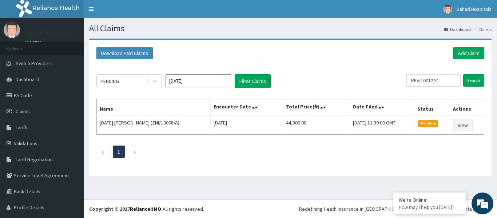
click at [441, 83] on input "PFV/10012/C" at bounding box center [433, 80] width 54 height 12
type input "P"
type input "TUT/10002/C"
click at [466, 81] on input "Search" at bounding box center [473, 80] width 21 height 12
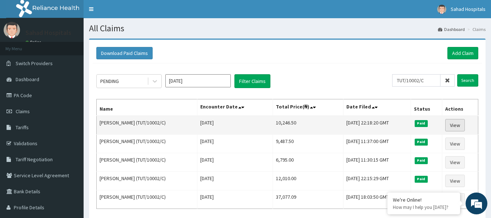
click at [453, 121] on link "View" at bounding box center [456, 125] width 20 height 12
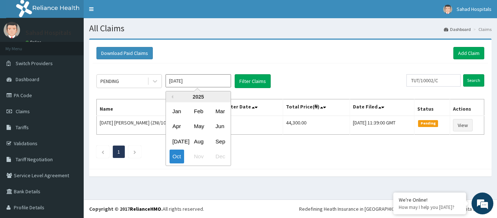
click at [202, 80] on input "Oct 2025" at bounding box center [197, 80] width 65 height 13
click at [198, 140] on div "Aug" at bounding box center [198, 141] width 15 height 13
type input "Aug 2025"
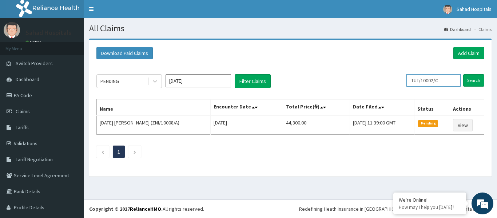
click at [442, 81] on input "TUT/10002/C" at bounding box center [433, 80] width 54 height 12
type input "T"
paste input "QAO/10503/A"
type input "QAO/10503/A"
click at [466, 80] on input "Search" at bounding box center [473, 80] width 21 height 12
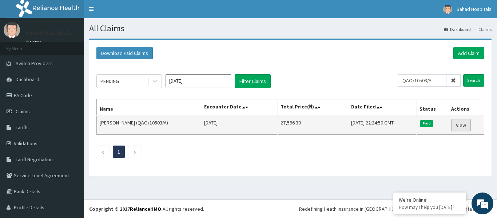
click at [455, 125] on link "View" at bounding box center [461, 125] width 20 height 12
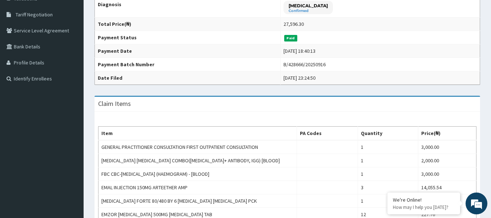
scroll to position [145, 0]
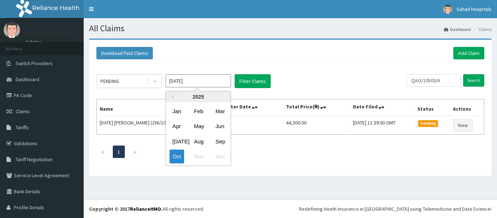
click at [209, 81] on input "[DATE]" at bounding box center [197, 80] width 65 height 13
click at [197, 142] on div "Aug" at bounding box center [198, 141] width 15 height 13
type input "[DATE]"
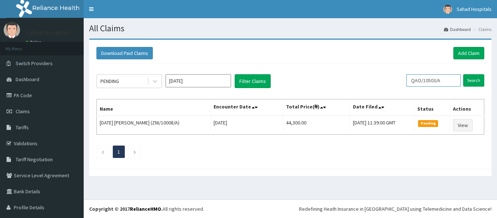
click at [442, 79] on input "QAO/10503/A" at bounding box center [433, 80] width 54 height 12
type input "Q"
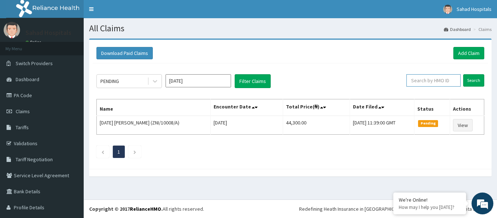
paste input "LSD/10034/A"
type input "LSD/10034/A"
click at [473, 80] on input "Search" at bounding box center [473, 80] width 21 height 12
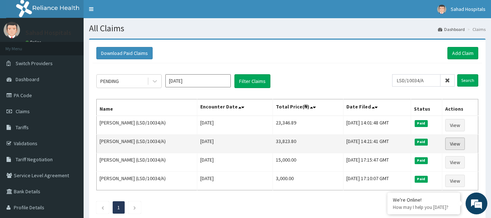
click at [451, 140] on link "View" at bounding box center [456, 143] width 20 height 12
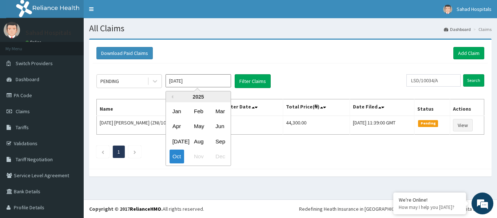
click at [208, 85] on input "Oct 2025" at bounding box center [197, 80] width 65 height 13
click at [204, 141] on div "Aug" at bounding box center [198, 141] width 15 height 13
type input "Aug 2025"
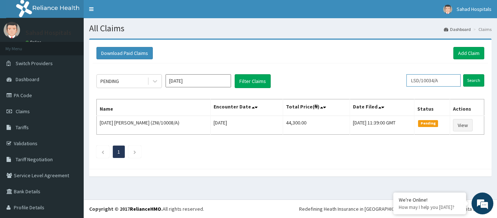
click at [439, 80] on input "LSD/10034/A" at bounding box center [433, 80] width 54 height 12
type input "L"
paste input "IPC/10017/A"
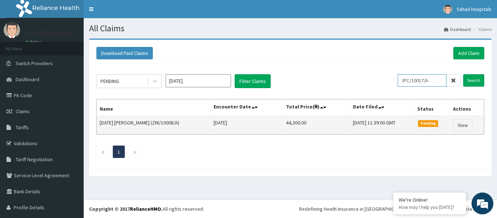
type input "IPC/10017/A"
click at [463, 74] on input "Search" at bounding box center [473, 80] width 21 height 12
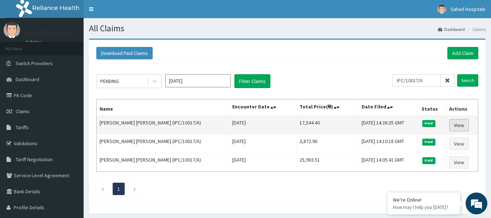
click at [456, 123] on link "View" at bounding box center [460, 125] width 20 height 12
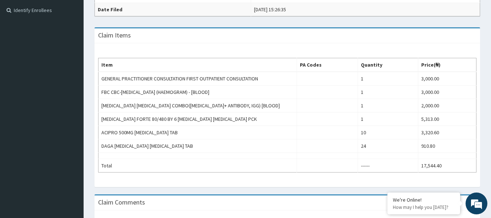
scroll to position [204, 0]
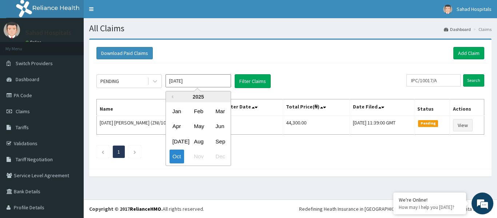
click at [200, 78] on input "[DATE]" at bounding box center [197, 80] width 65 height 13
click at [199, 141] on div "Aug" at bounding box center [198, 141] width 15 height 13
type input "[DATE]"
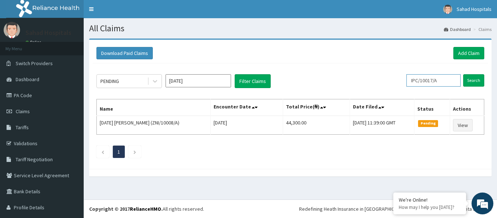
click at [446, 79] on input "IPC/10017/A" at bounding box center [433, 80] width 54 height 12
type input "I"
paste input "text"
paste input "APG/10093/A"
type input "APG/10093/A"
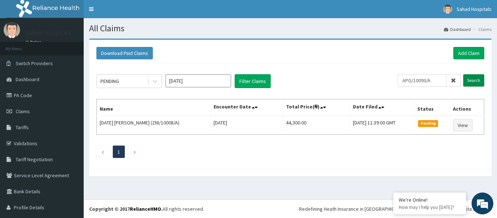
click at [463, 79] on input "Search" at bounding box center [473, 80] width 21 height 12
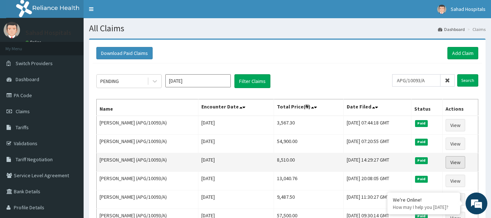
click at [458, 159] on link "View" at bounding box center [456, 162] width 20 height 12
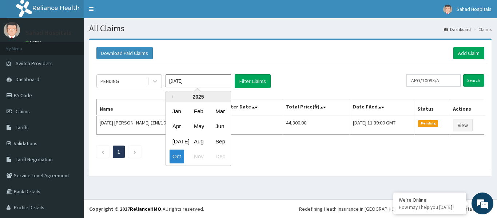
click at [189, 77] on input "[DATE]" at bounding box center [197, 80] width 65 height 13
click at [195, 139] on div "Aug" at bounding box center [198, 141] width 15 height 13
type input "[DATE]"
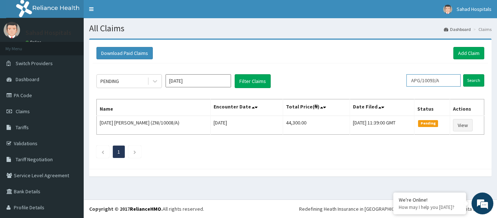
click at [439, 80] on input "APG/10093/A" at bounding box center [433, 80] width 54 height 12
type input "A"
paste input "LTR/10204/C"
type input "LTR/10204/C"
click at [468, 80] on input "Search" at bounding box center [473, 80] width 21 height 12
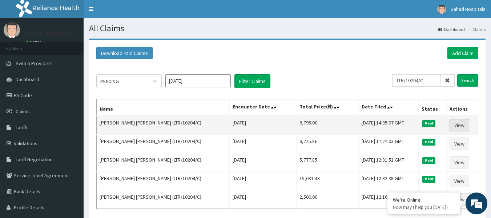
click at [454, 126] on link "View" at bounding box center [460, 125] width 20 height 12
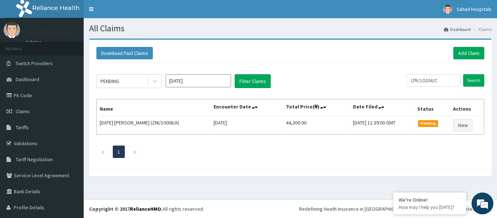
click at [193, 81] on input "[DATE]" at bounding box center [197, 80] width 65 height 13
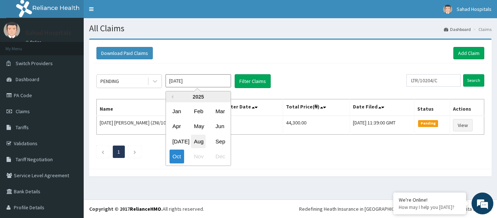
click at [194, 140] on div "Aug" at bounding box center [198, 141] width 15 height 13
type input "[DATE]"
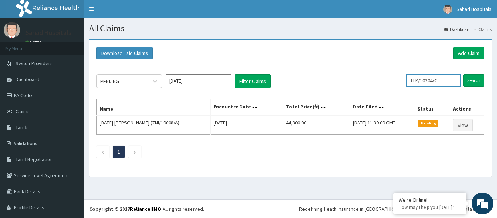
click at [439, 83] on input "LTR/10204/C" at bounding box center [433, 80] width 54 height 12
type input "L"
paste input "CHL/10007/B"
type input "CHL/10007/B"
click at [466, 81] on input "Search" at bounding box center [473, 80] width 21 height 12
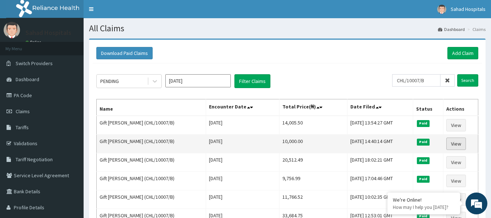
click at [452, 141] on link "View" at bounding box center [457, 143] width 20 height 12
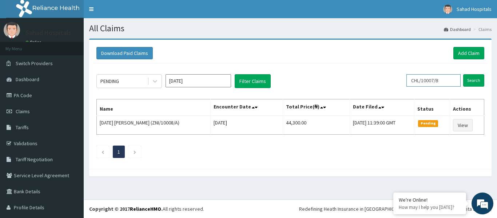
click at [440, 80] on input "CHL/10007/B" at bounding box center [433, 80] width 54 height 12
type input "C"
paste input "SRS/10137/A"
type input "SRS/10137/A"
click at [467, 79] on input "Search" at bounding box center [473, 80] width 21 height 12
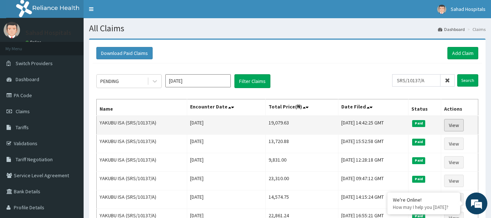
click at [453, 125] on link "View" at bounding box center [454, 125] width 20 height 12
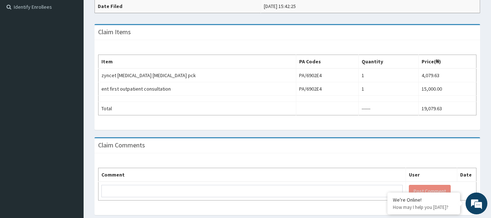
scroll to position [218, 0]
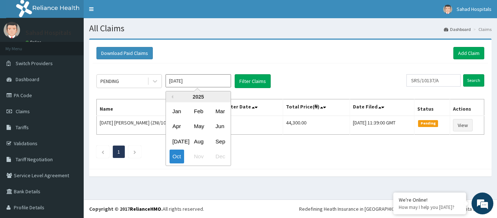
click at [195, 79] on input "Oct 2025" at bounding box center [197, 80] width 65 height 13
click at [197, 143] on div "Aug" at bounding box center [198, 141] width 15 height 13
type input "[DATE]"
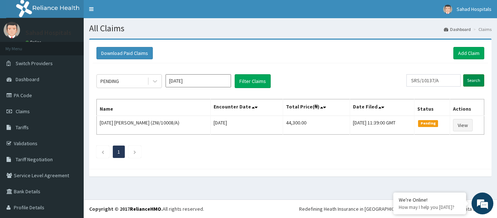
click at [464, 80] on input "Search" at bounding box center [473, 80] width 21 height 12
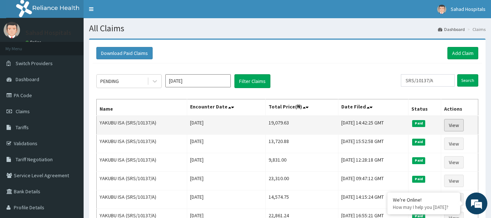
click at [453, 123] on link "View" at bounding box center [454, 125] width 20 height 12
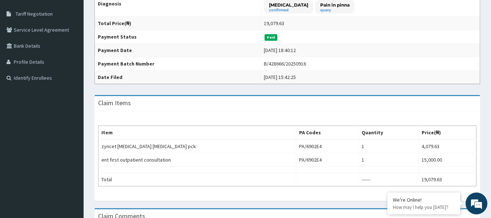
scroll to position [160, 0]
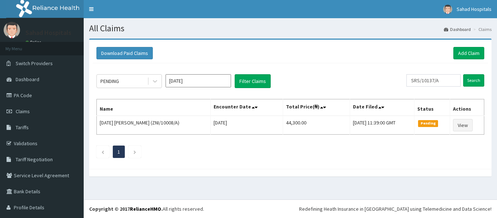
click at [191, 78] on input "[DATE]" at bounding box center [197, 80] width 65 height 13
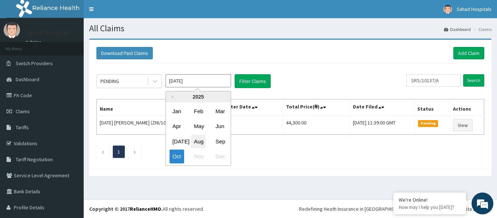
click at [198, 139] on div "Aug" at bounding box center [198, 141] width 15 height 13
type input "[DATE]"
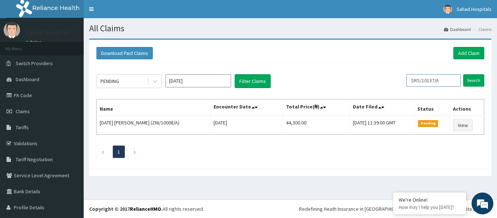
click at [440, 80] on input "SRS/10137/A" at bounding box center [433, 80] width 54 height 12
type input "S"
paste input "BLD/10028/C"
type input "BLD/10028/C"
click at [466, 80] on input "Search" at bounding box center [473, 80] width 21 height 12
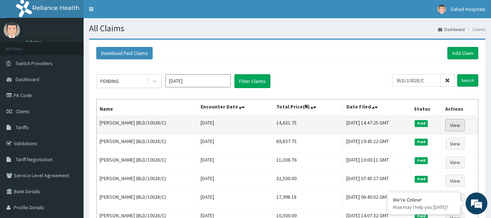
click at [454, 124] on link "View" at bounding box center [456, 125] width 20 height 12
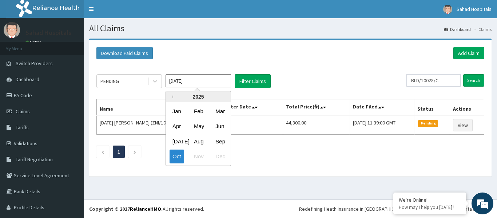
click at [195, 80] on input "[DATE]" at bounding box center [197, 80] width 65 height 13
click at [200, 139] on div "Aug" at bounding box center [198, 141] width 15 height 13
type input "Aug 2025"
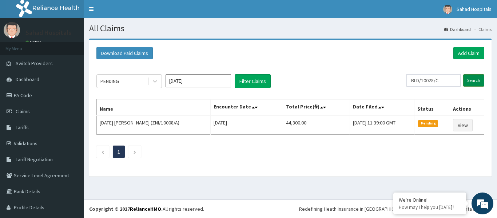
click at [465, 80] on input "Search" at bounding box center [473, 80] width 21 height 12
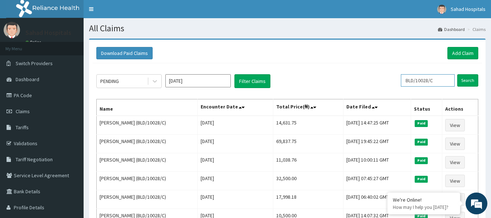
click at [443, 82] on input "BLD/10028/C" at bounding box center [428, 80] width 54 height 12
type input "B"
paste input "EGB/10014/A"
type input "EGB/10014/A"
click at [465, 77] on input "Search" at bounding box center [468, 80] width 21 height 12
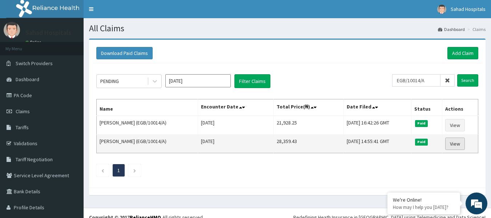
click at [448, 143] on link "View" at bounding box center [456, 143] width 20 height 12
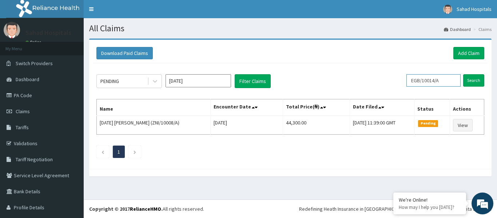
click at [439, 82] on input "EGB/10014/A" at bounding box center [433, 80] width 54 height 12
type input "E"
paste input "HTH/10008/B"
type input "HTH/10008/B"
click at [466, 78] on input "Search" at bounding box center [473, 80] width 21 height 12
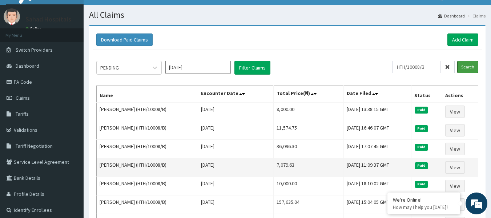
scroll to position [15, 0]
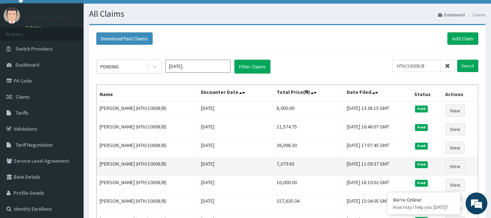
click at [316, 186] on td "10,000.00" at bounding box center [309, 185] width 70 height 19
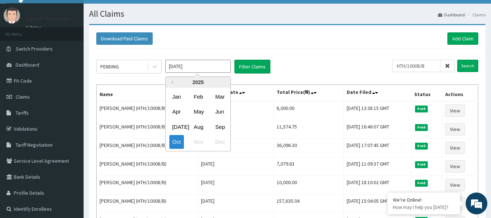
click at [196, 68] on input "Oct 2025" at bounding box center [197, 66] width 65 height 13
click at [201, 128] on div "Aug" at bounding box center [198, 126] width 15 height 13
type input "[DATE]"
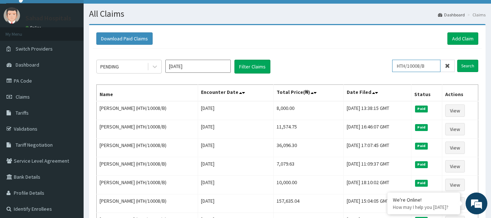
click at [432, 64] on input "HTH/10008/B" at bounding box center [416, 66] width 48 height 12
type input "H"
paste input "AEN/10310/C"
type input "AEN/10310/C"
click at [470, 66] on input "Search" at bounding box center [468, 66] width 21 height 12
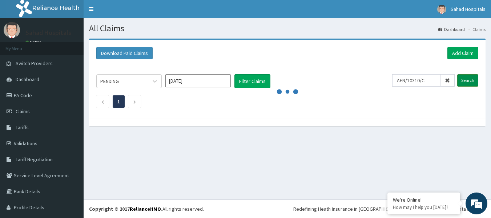
scroll to position [0, 0]
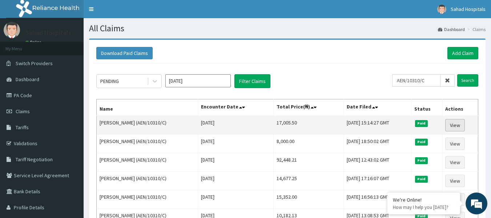
click at [458, 125] on link "View" at bounding box center [456, 125] width 20 height 12
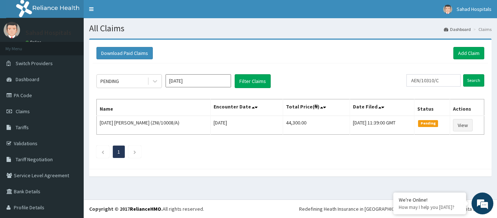
click at [212, 76] on input "Oct 2025" at bounding box center [197, 80] width 65 height 13
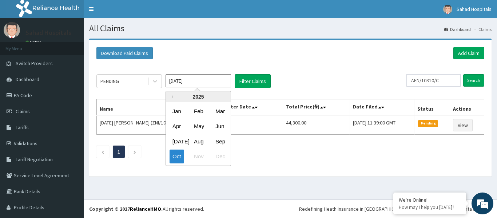
click at [215, 80] on input "Oct 2025" at bounding box center [197, 80] width 65 height 13
click at [199, 139] on div "Aug" at bounding box center [198, 141] width 15 height 13
type input "Aug 2025"
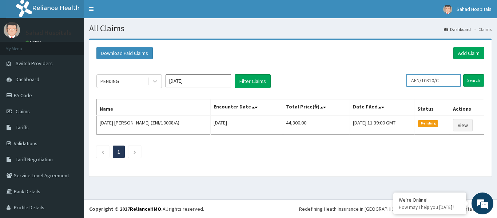
click at [442, 81] on input "AEN/10310/C" at bounding box center [433, 80] width 54 height 12
type input "A"
paste input "SCP/10087/A"
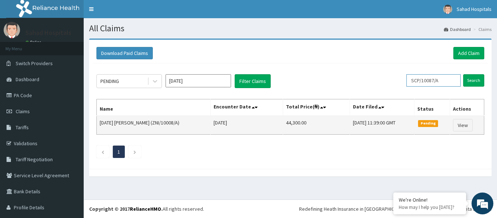
type input "SCP/10087/A"
click at [463, 74] on input "Search" at bounding box center [473, 80] width 21 height 12
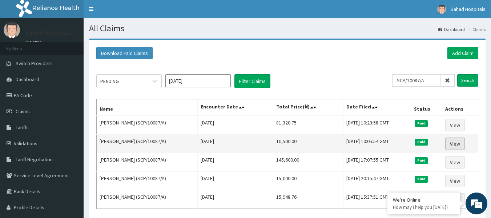
click at [464, 143] on link "View" at bounding box center [456, 143] width 20 height 12
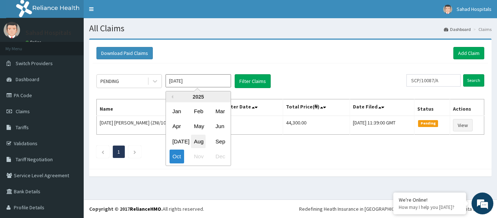
click at [196, 146] on div "Aug" at bounding box center [198, 141] width 15 height 13
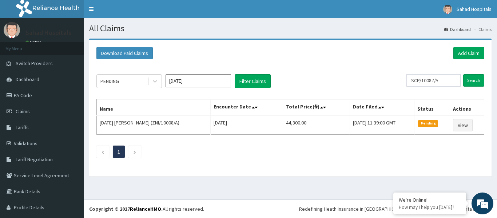
type input "[DATE]"
click at [468, 76] on input "Search" at bounding box center [473, 80] width 21 height 12
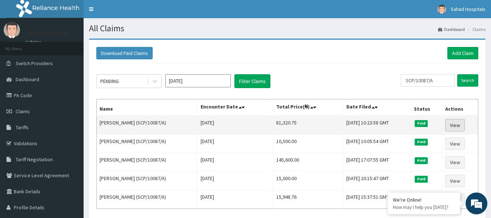
click at [452, 127] on link "View" at bounding box center [456, 125] width 20 height 12
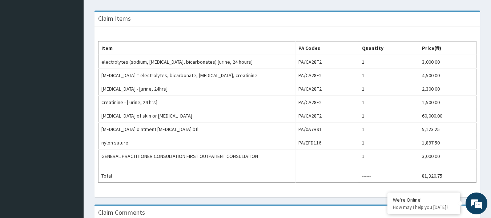
scroll to position [231, 0]
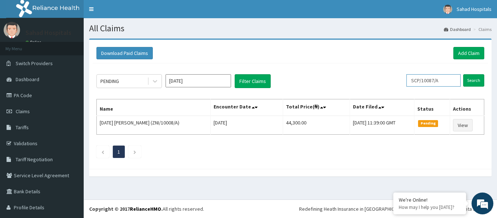
click at [442, 79] on input "SCP/10087/A" at bounding box center [433, 80] width 54 height 12
type input "S"
paste input "TOO/10306/A"
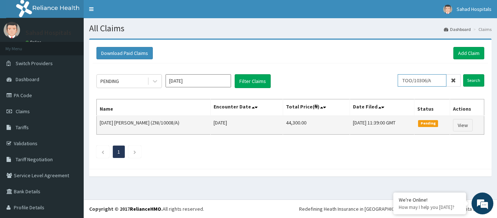
type input "TOO/10306/A"
click at [463, 74] on input "Search" at bounding box center [473, 80] width 21 height 12
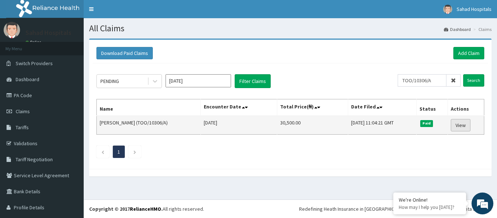
click at [454, 125] on link "View" at bounding box center [461, 125] width 20 height 12
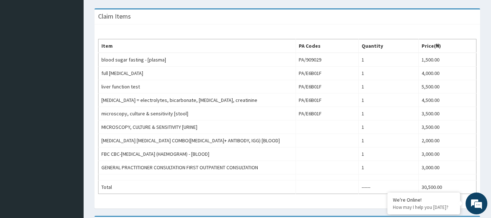
scroll to position [276, 0]
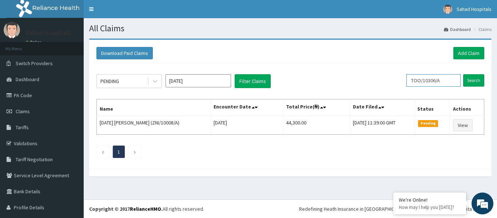
click at [440, 81] on input "TOO/10306/A" at bounding box center [433, 80] width 54 height 12
type input "T"
paste input "NIT/10042/E"
type input "NIT/10042/E"
click at [464, 80] on input "Search" at bounding box center [473, 80] width 21 height 12
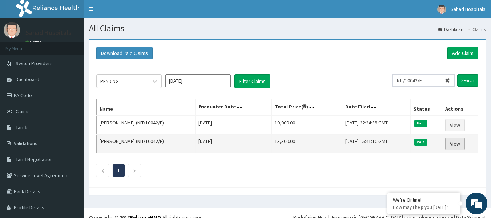
click at [451, 145] on link "View" at bounding box center [456, 143] width 20 height 12
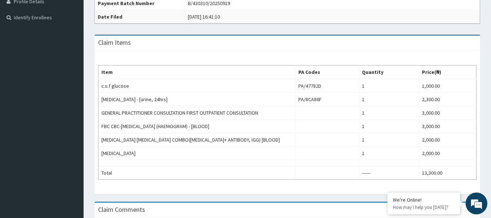
scroll to position [218, 0]
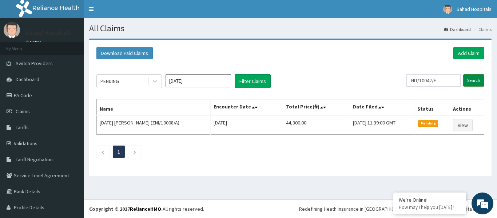
click at [470, 80] on input "Search" at bounding box center [473, 80] width 21 height 12
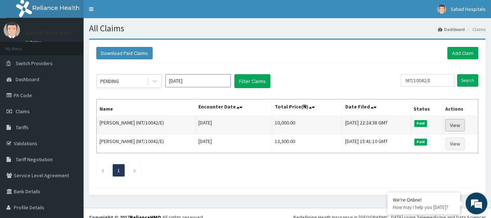
click at [447, 124] on link "View" at bounding box center [456, 125] width 20 height 12
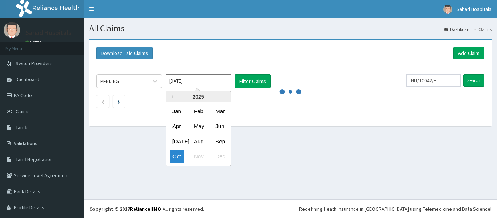
click at [193, 140] on div "Aug" at bounding box center [198, 141] width 15 height 13
type input "Aug 2025"
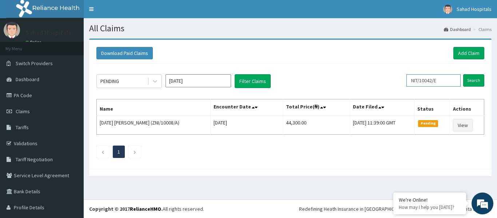
click at [440, 80] on input "NIT/10042/E" at bounding box center [433, 80] width 54 height 12
type input "N"
paste input "NIT/10042/C"
type input "NIT/10042/C"
click at [466, 79] on input "Search" at bounding box center [473, 80] width 21 height 12
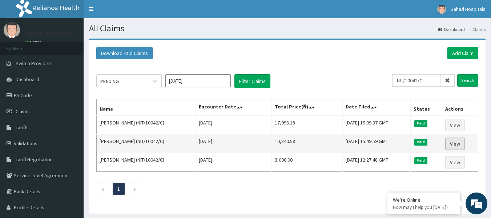
click at [456, 143] on link "View" at bounding box center [456, 143] width 20 height 12
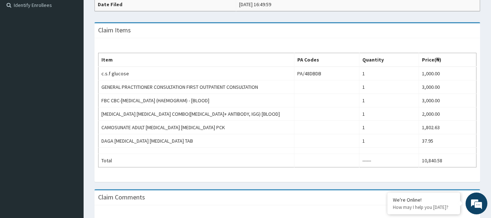
scroll to position [233, 0]
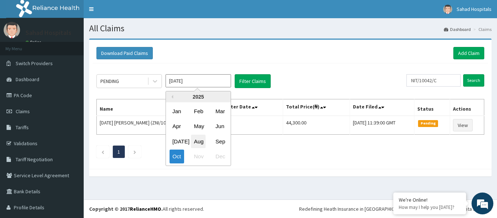
click at [200, 141] on div "Aug" at bounding box center [198, 141] width 15 height 13
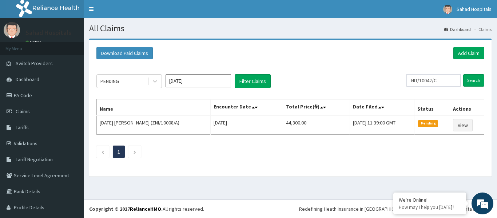
type input "Aug 2025"
click at [472, 81] on input "Search" at bounding box center [473, 80] width 21 height 12
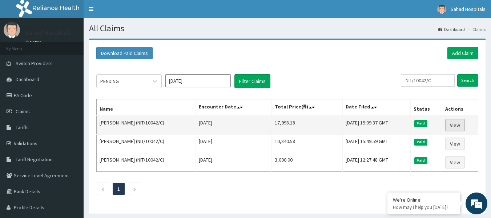
click at [459, 123] on link "View" at bounding box center [456, 125] width 20 height 12
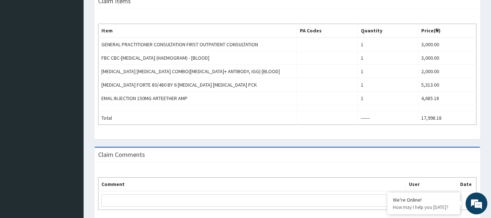
scroll to position [233, 0]
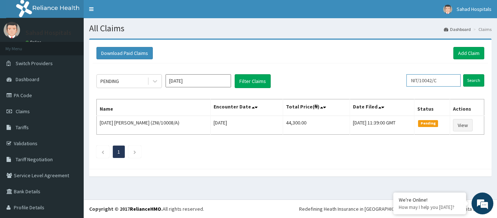
click at [439, 80] on input "NIT/10042/C" at bounding box center [433, 80] width 54 height 12
type input "N"
paste input "NIT/10042/C"
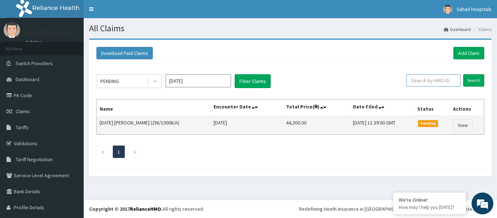
type input "NIT/10042/C"
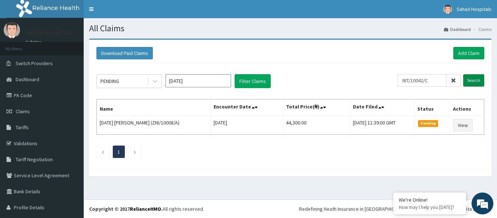
click at [466, 79] on input "Search" at bounding box center [473, 80] width 21 height 12
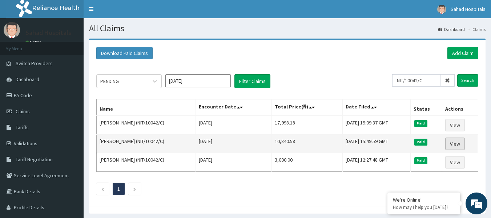
click at [456, 142] on link "View" at bounding box center [456, 143] width 20 height 12
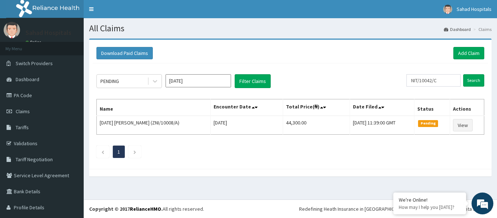
click at [198, 73] on div "PENDING Oct 2025 Filter Claims NIT/10042/C Search Name Encounter Date Total Pri…" at bounding box center [290, 114] width 395 height 102
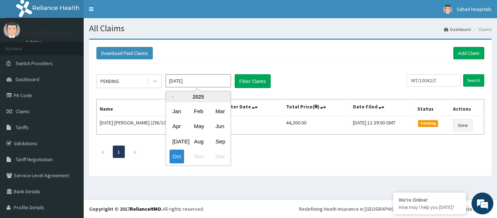
click at [194, 79] on input "Oct 2025" at bounding box center [197, 80] width 65 height 13
click at [196, 143] on div "Aug" at bounding box center [198, 141] width 15 height 13
type input "[DATE]"
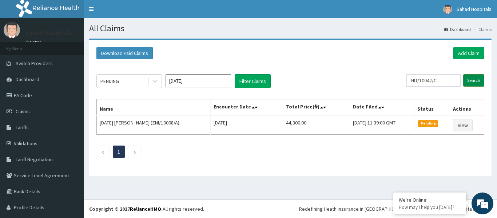
click at [466, 82] on input "Search" at bounding box center [473, 80] width 21 height 12
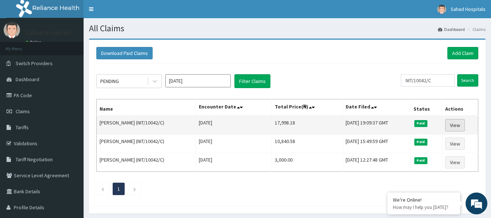
click at [454, 123] on link "View" at bounding box center [456, 125] width 20 height 12
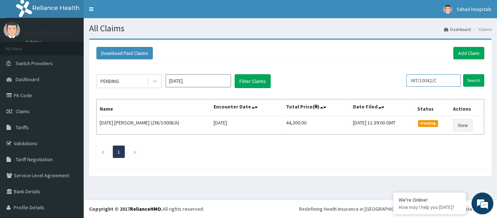
click at [436, 80] on input "NIT/10042/C" at bounding box center [433, 80] width 54 height 12
type input "N"
drag, startPoint x: 436, startPoint y: 80, endPoint x: 431, endPoint y: 77, distance: 5.2
paste input "NIT/10042/D"
type input "NIT/10042/D"
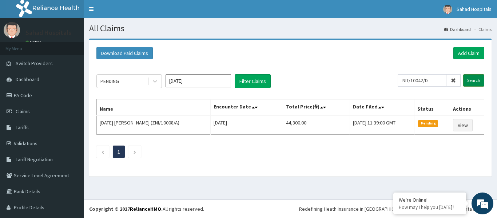
click at [466, 78] on input "Search" at bounding box center [473, 80] width 21 height 12
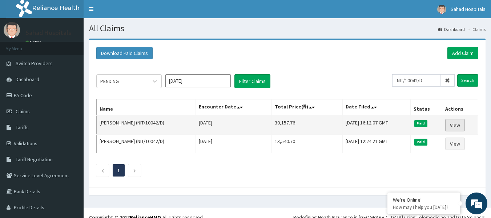
click at [452, 128] on link "View" at bounding box center [456, 125] width 20 height 12
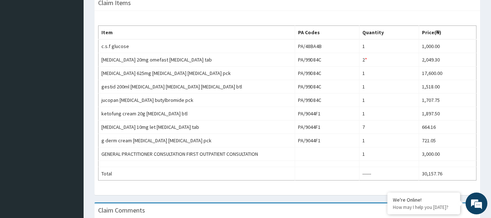
scroll to position [247, 0]
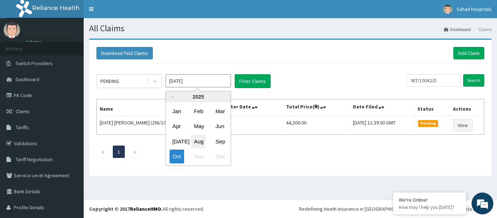
click at [196, 139] on div "Aug" at bounding box center [198, 141] width 15 height 13
type input "[DATE]"
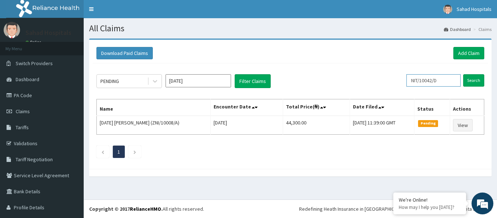
click at [440, 80] on input "NIT/10042/D" at bounding box center [433, 80] width 54 height 12
type input "N"
paste input "ALT/10009/A"
type input "ALT/10009/A"
click at [468, 80] on input "Search" at bounding box center [473, 80] width 21 height 12
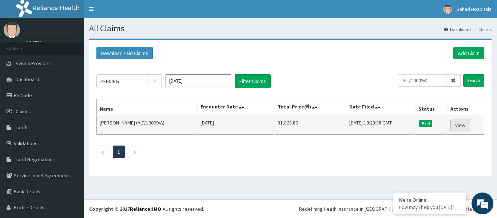
click at [458, 124] on link "View" at bounding box center [460, 125] width 20 height 12
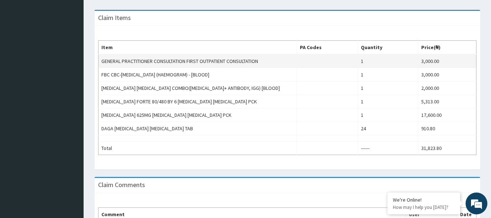
scroll to position [247, 0]
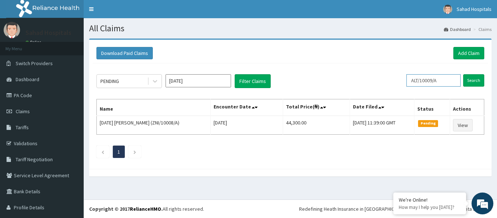
click at [440, 81] on input "ALT/10009/A" at bounding box center [433, 80] width 54 height 12
type input "A"
paste input "ALT/10009/B"
click at [465, 83] on input "Search" at bounding box center [473, 80] width 21 height 12
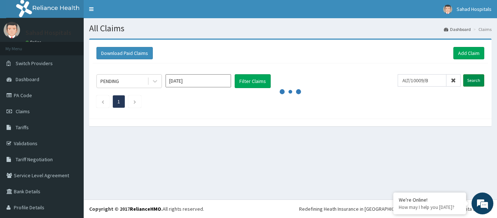
click at [463, 74] on input "Search" at bounding box center [473, 80] width 21 height 12
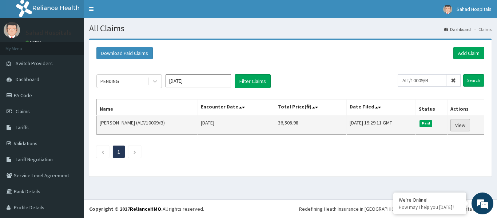
click at [456, 123] on link "View" at bounding box center [460, 125] width 20 height 12
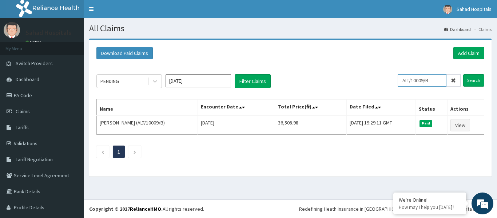
click at [432, 81] on input "ALT/10009/B" at bounding box center [422, 80] width 49 height 12
type input "A"
paste input "GVL/10044/C"
click at [474, 76] on input "Search" at bounding box center [473, 80] width 21 height 12
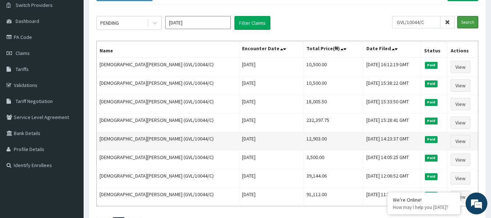
scroll to position [73, 0]
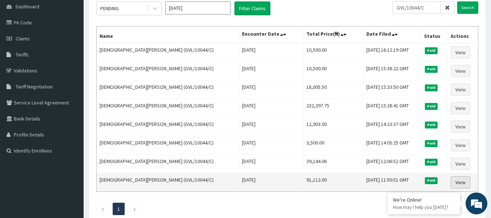
click at [455, 181] on link "View" at bounding box center [461, 182] width 20 height 12
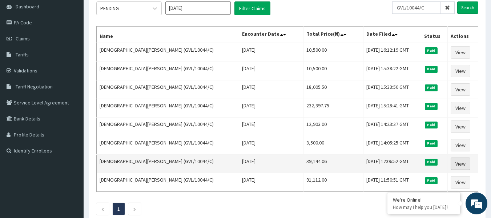
click at [456, 162] on link "View" at bounding box center [461, 163] width 20 height 12
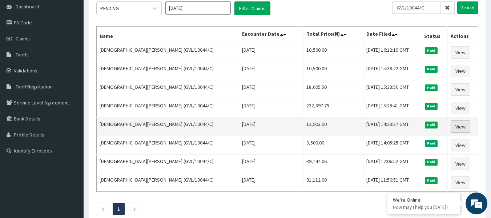
click at [454, 127] on link "View" at bounding box center [461, 126] width 20 height 12
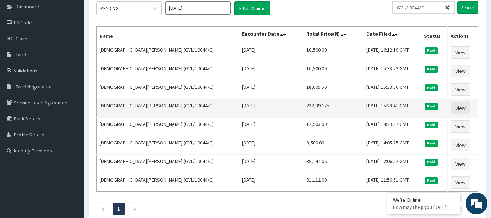
click at [458, 108] on link "View" at bounding box center [461, 108] width 20 height 12
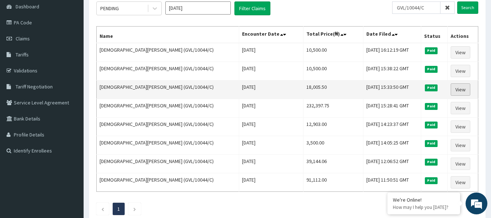
click at [455, 87] on link "View" at bounding box center [461, 89] width 20 height 12
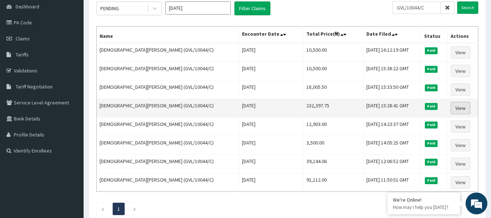
click at [455, 110] on link "View" at bounding box center [461, 108] width 20 height 12
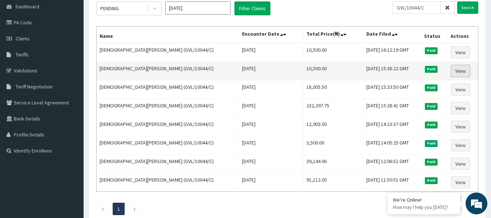
click at [456, 69] on link "View" at bounding box center [461, 71] width 20 height 12
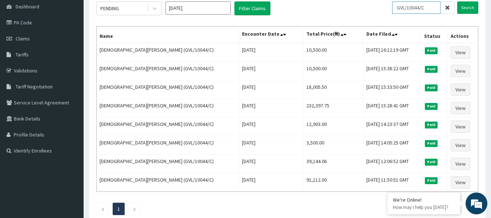
click at [432, 6] on input "GVL/10044/C" at bounding box center [416, 7] width 48 height 12
type input "G"
paste input "MHP/10093/A"
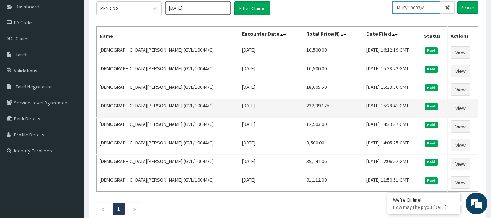
type input "MHP/10093/A"
click at [458, 1] on input "Search" at bounding box center [468, 7] width 21 height 12
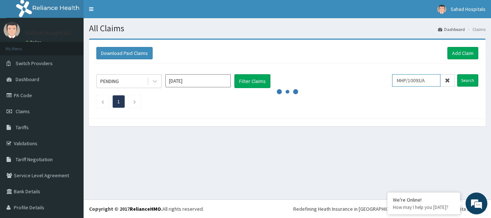
scroll to position [0, 0]
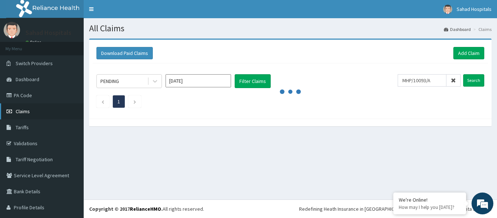
click at [26, 111] on span "Claims" at bounding box center [23, 111] width 14 height 7
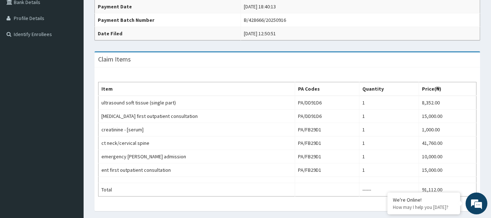
scroll to position [204, 0]
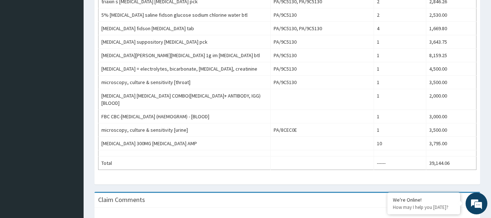
scroll to position [291, 0]
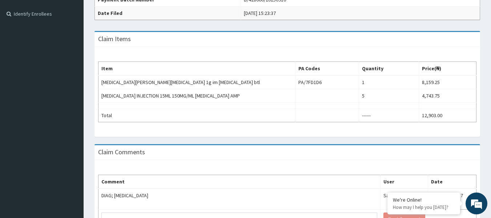
scroll to position [247, 0]
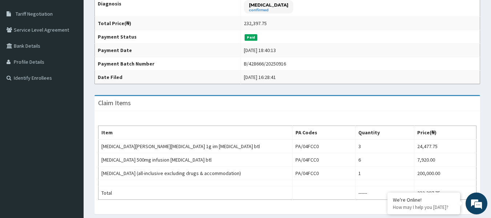
scroll to position [160, 0]
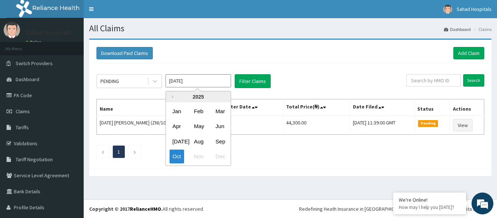
click at [205, 78] on input "Oct 2025" at bounding box center [197, 80] width 65 height 13
click at [201, 141] on div "Aug" at bounding box center [198, 141] width 15 height 13
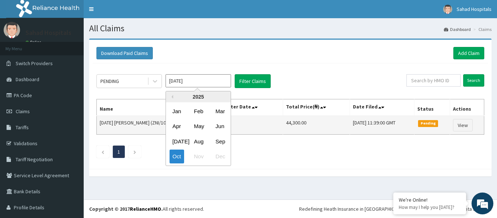
type input "Aug 2025"
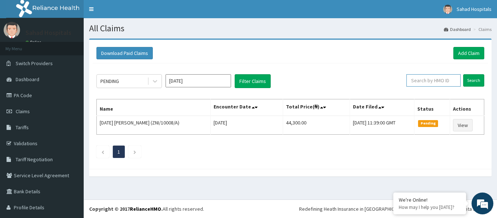
click at [418, 78] on input "text" at bounding box center [433, 80] width 54 height 12
paste input "MHP/10093/A"
type input "MHP/10093/A"
click at [473, 82] on input "Search" at bounding box center [473, 80] width 21 height 12
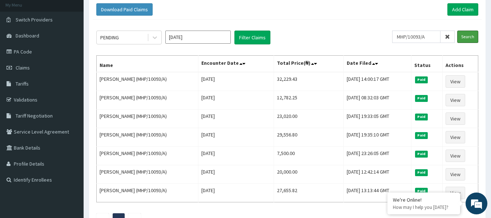
scroll to position [58, 0]
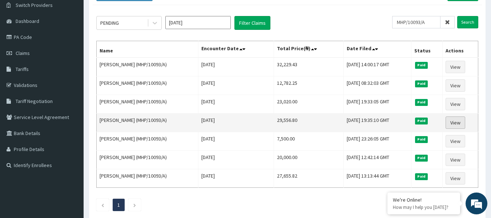
click at [458, 121] on link "View" at bounding box center [456, 122] width 20 height 12
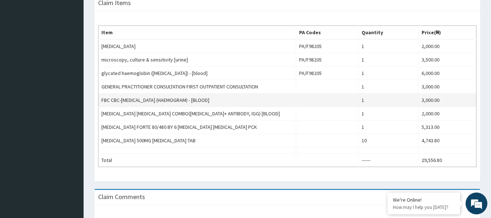
scroll to position [247, 0]
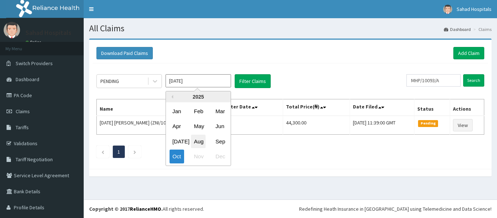
click at [196, 144] on div "Aug" at bounding box center [198, 141] width 15 height 13
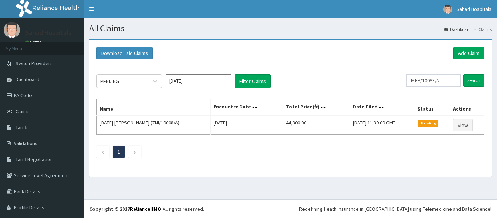
type input "[DATE]"
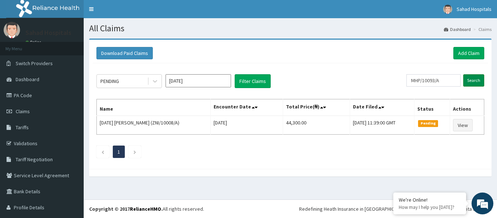
click at [467, 80] on input "Search" at bounding box center [473, 80] width 21 height 12
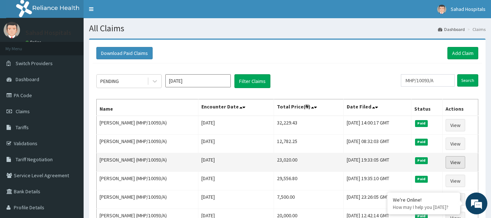
click at [456, 161] on link "View" at bounding box center [456, 162] width 20 height 12
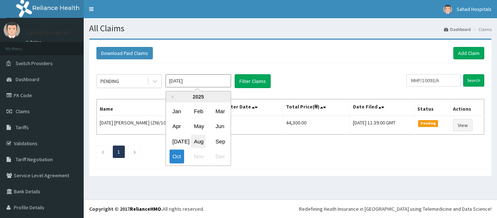
click at [196, 141] on div "Aug" at bounding box center [198, 141] width 15 height 13
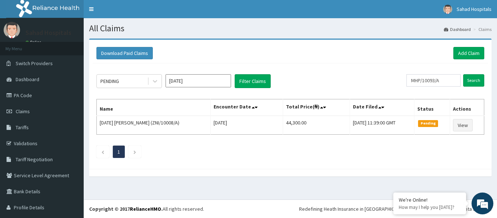
type input "[DATE]"
click at [441, 79] on input "MHP/10093/A" at bounding box center [433, 80] width 54 height 12
type input "M"
paste input "IBE/10097/A"
type input "IBE/10097/A"
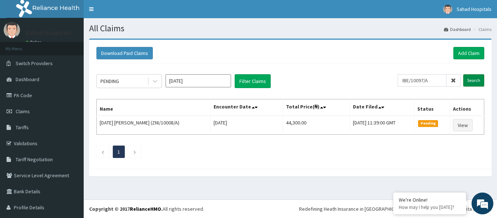
click at [465, 79] on input "Search" at bounding box center [473, 80] width 21 height 12
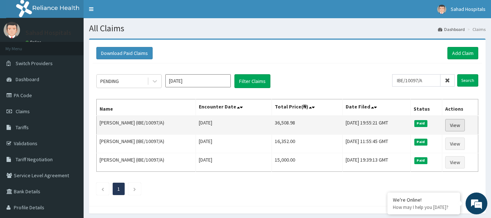
click at [454, 124] on link "View" at bounding box center [456, 125] width 20 height 12
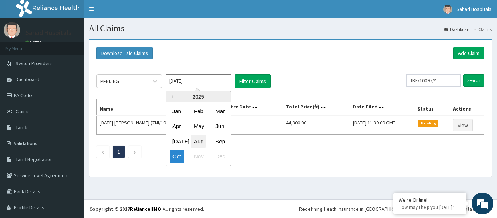
click at [196, 141] on div "Aug" at bounding box center [198, 141] width 15 height 13
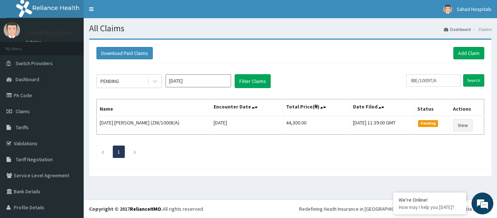
type input "[DATE]"
click at [439, 79] on input "IBE/10097/A" at bounding box center [433, 80] width 54 height 12
type input "I"
paste input "ANS/10123/A"
type input "ANS/10123/A"
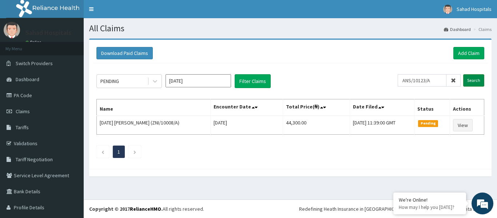
click at [463, 79] on input "Search" at bounding box center [473, 80] width 21 height 12
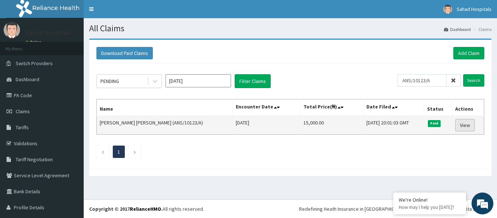
click at [459, 121] on link "View" at bounding box center [465, 125] width 20 height 12
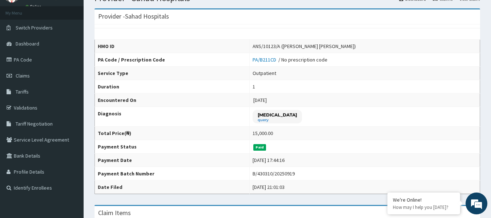
scroll to position [15, 0]
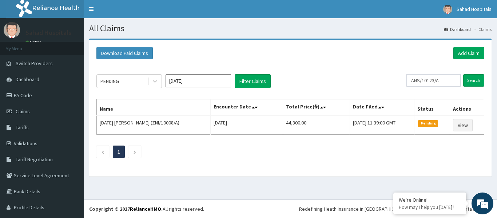
click at [199, 78] on input "[DATE]" at bounding box center [197, 80] width 65 height 13
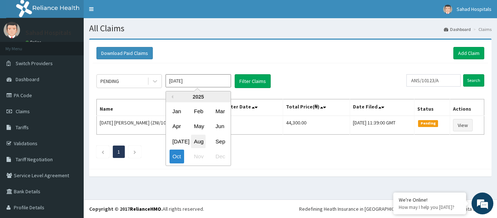
click at [196, 139] on div "Aug" at bounding box center [198, 141] width 15 height 13
type input "Aug 2025"
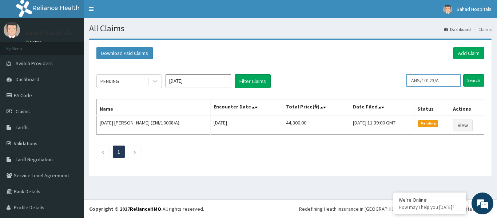
click at [442, 80] on input "ANS/10123/A" at bounding box center [433, 80] width 54 height 12
type input "A"
paste input "Chukwu, Nguhemen Blessing"
type input "C"
paste input "TOO/10240/A"
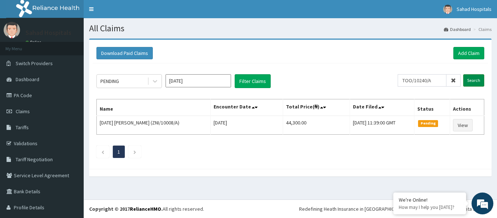
click at [474, 80] on input "Search" at bounding box center [473, 80] width 21 height 12
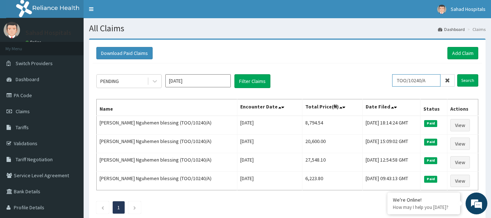
click at [430, 81] on input "TOO/10240/A" at bounding box center [416, 80] width 48 height 12
type input "T"
paste input "ACT/10011/C"
type input "ACT/10011/C"
click at [467, 82] on input "Search" at bounding box center [468, 80] width 21 height 12
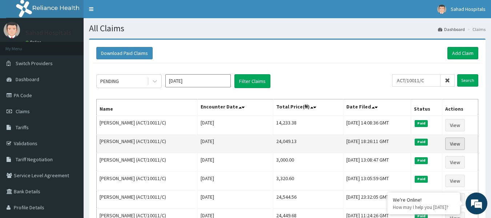
click at [454, 142] on link "View" at bounding box center [456, 143] width 20 height 12
